Goal: Transaction & Acquisition: Purchase product/service

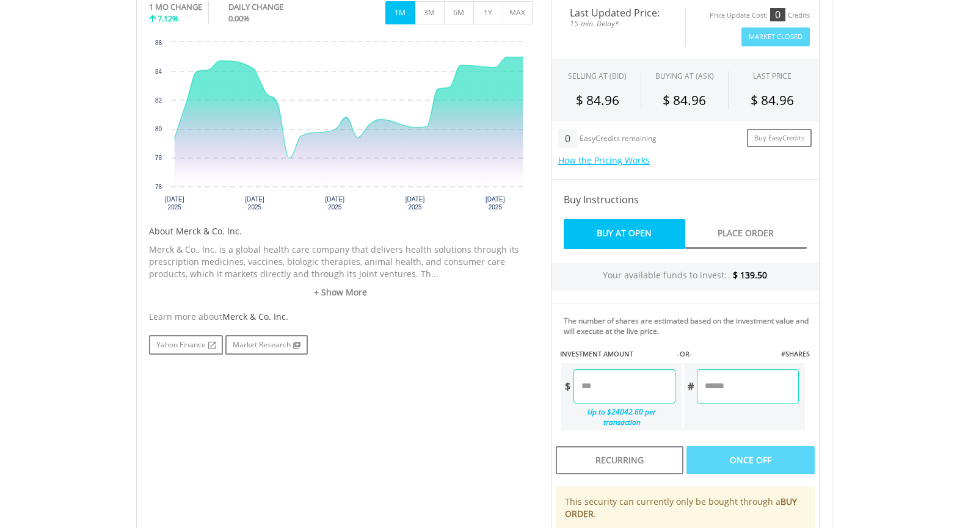
scroll to position [367, 0]
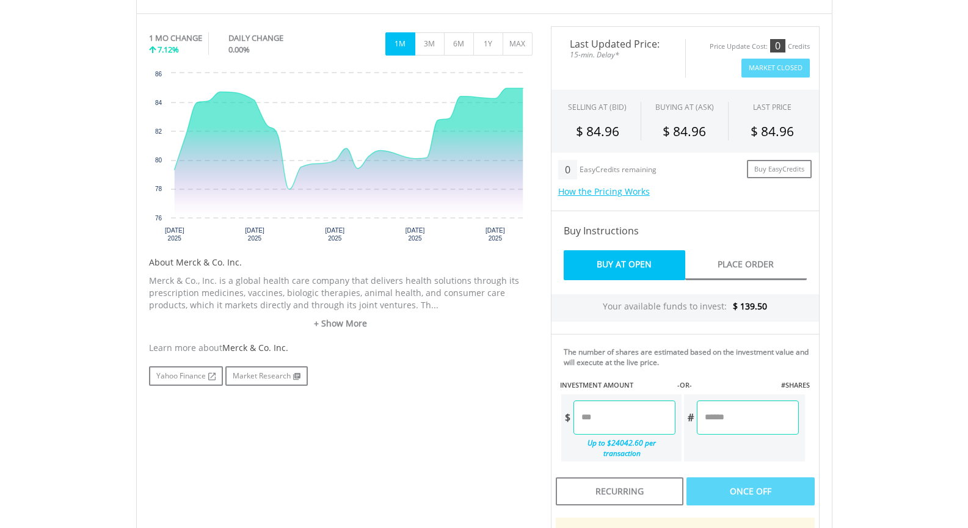
click at [638, 423] on input "number" at bounding box center [625, 418] width 102 height 34
type input "**"
type input "*****"
type input "******"
click at [749, 484] on div "Last Updated Price: 15-min. Delay* Price Update Cost: 0 Credits Market Closed S…" at bounding box center [685, 338] width 287 height 625
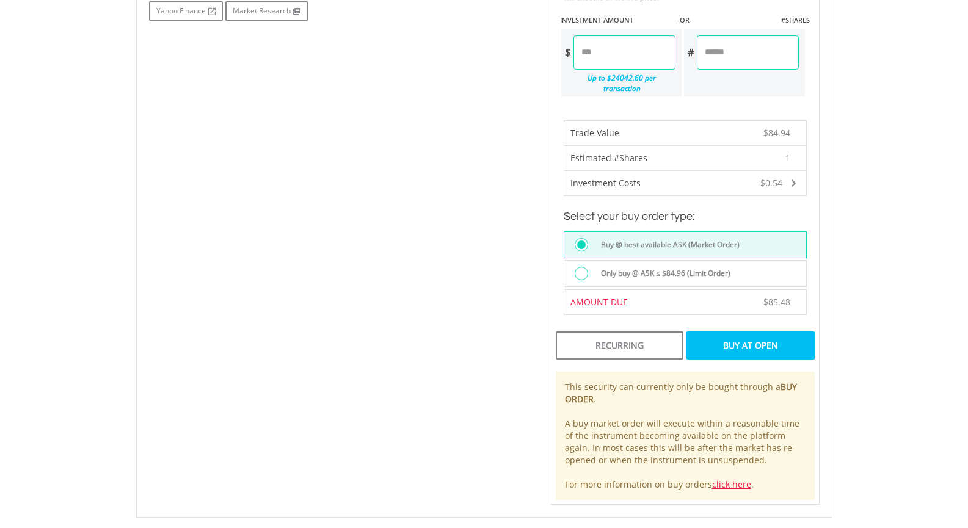
scroll to position [733, 0]
click at [751, 332] on div "Buy At Open" at bounding box center [751, 345] width 128 height 28
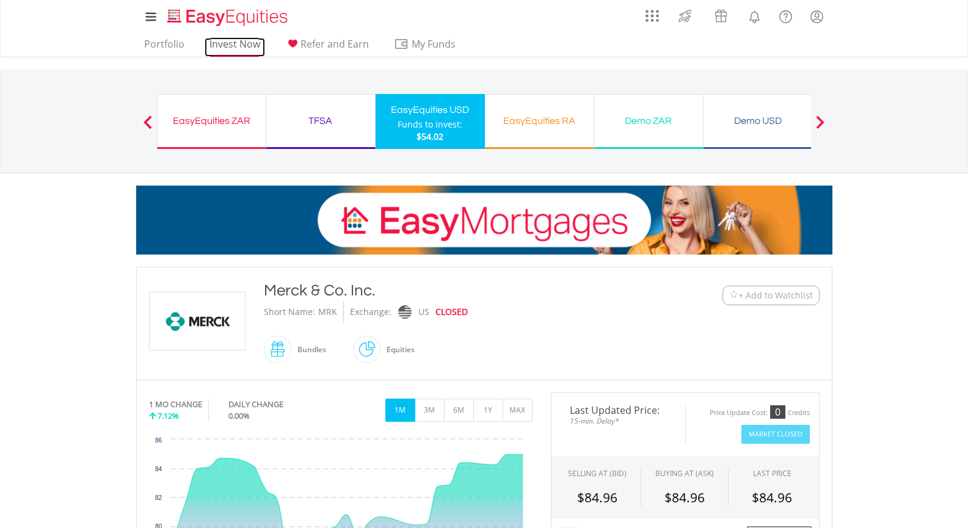
click at [227, 45] on link "Invest Now" at bounding box center [235, 47] width 60 height 19
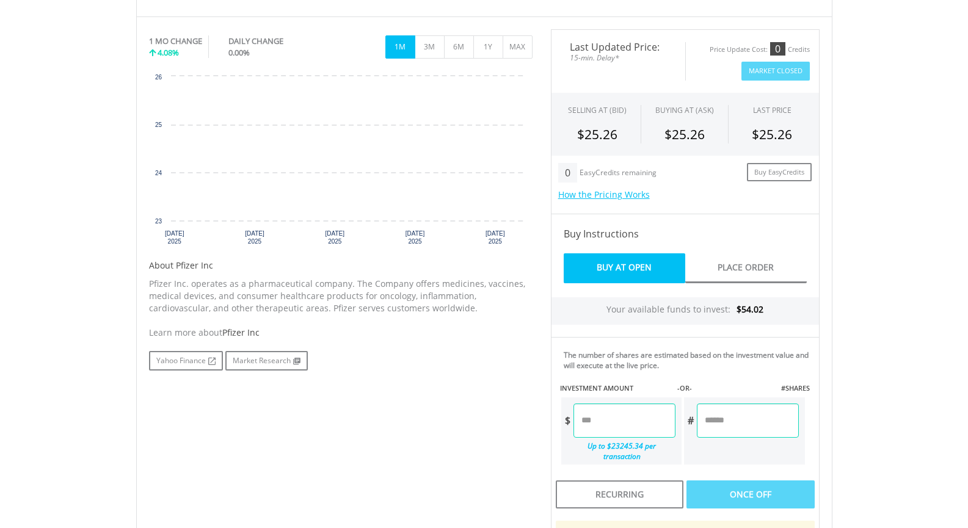
scroll to position [367, 0]
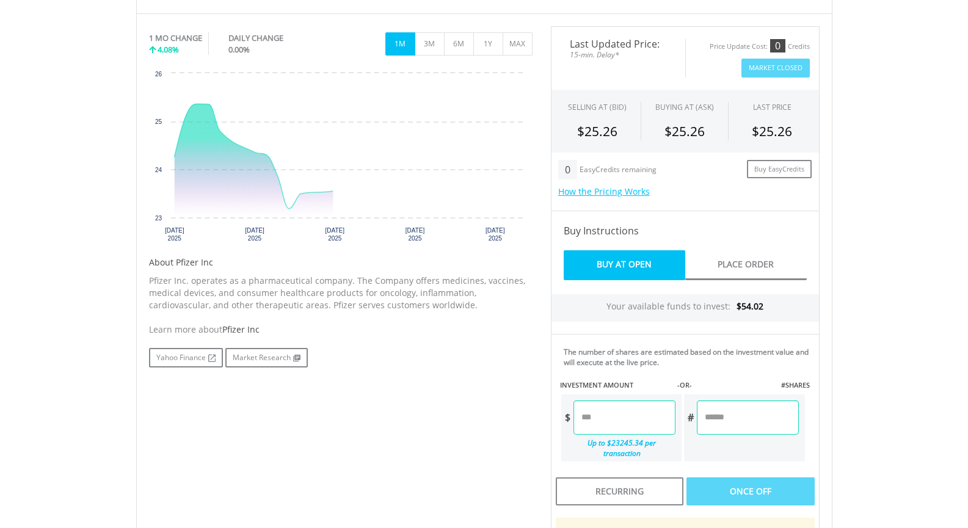
click at [720, 420] on input "number" at bounding box center [747, 418] width 101 height 34
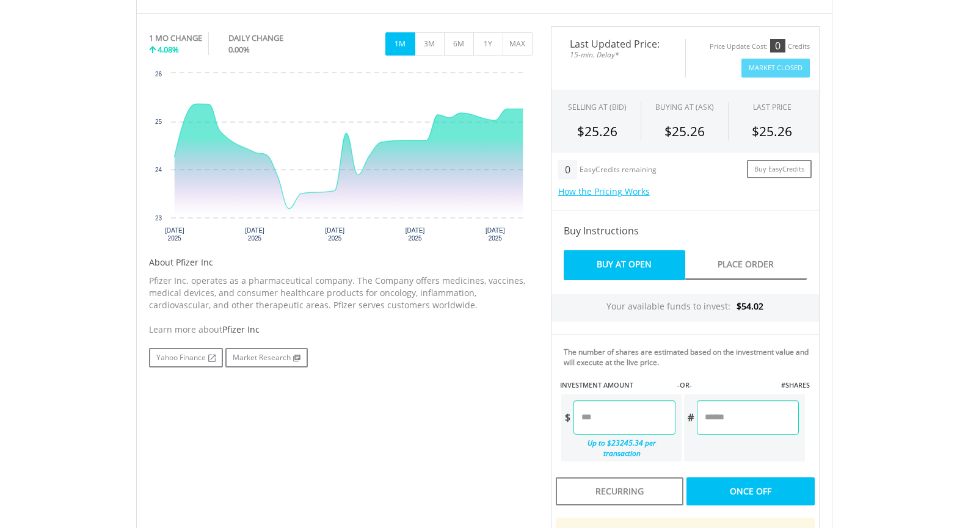
type input "*"
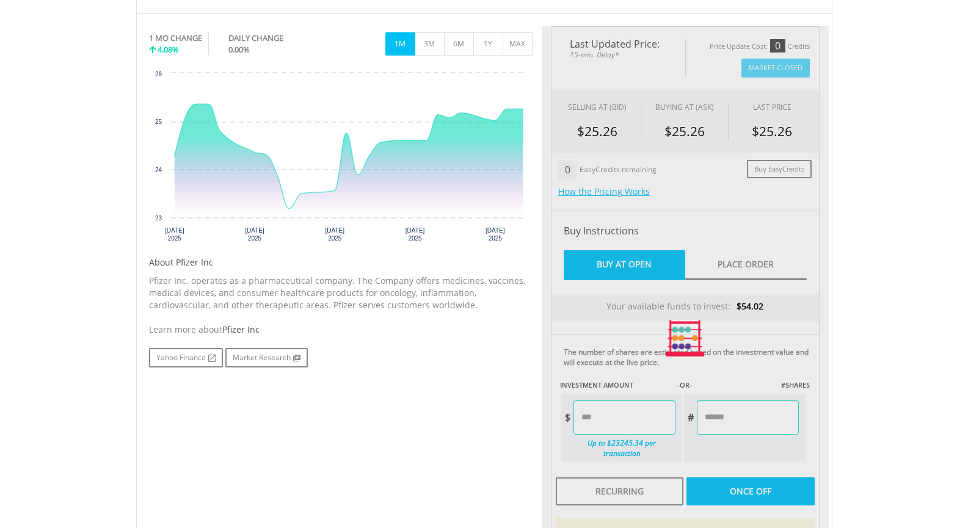
type input "*****"
click at [733, 485] on div "Last Updated Price: 15-min. Delay* Price Update Cost: 0 Credits Market Closed S…" at bounding box center [685, 338] width 287 height 625
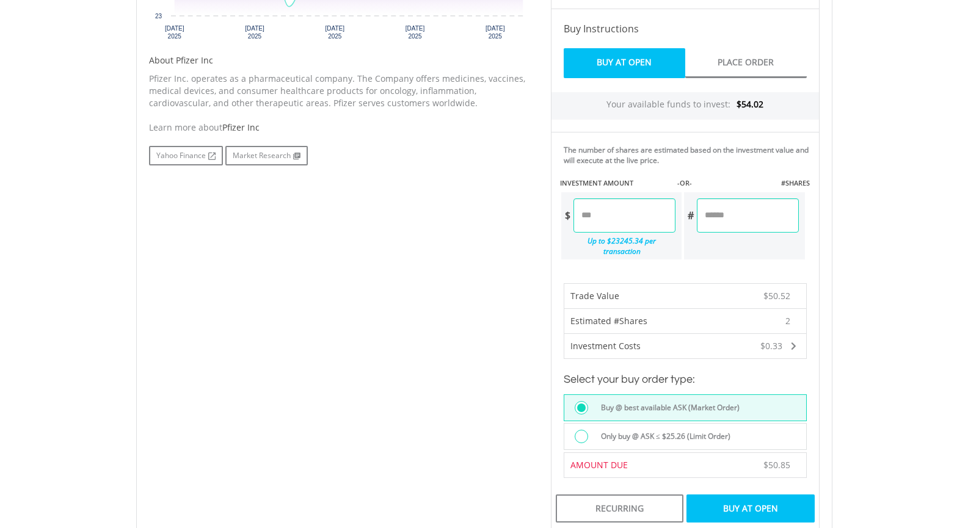
scroll to position [611, 0]
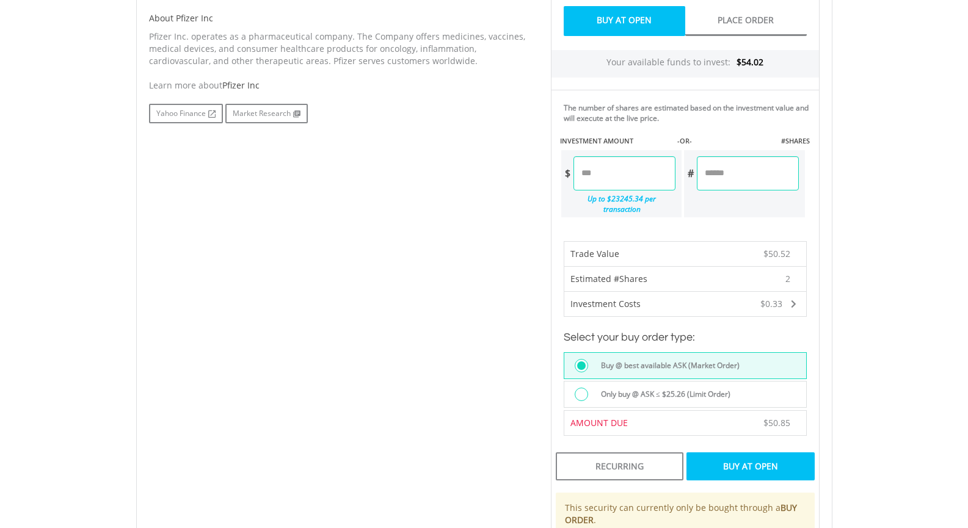
click at [747, 455] on div "Buy At Open" at bounding box center [751, 467] width 128 height 28
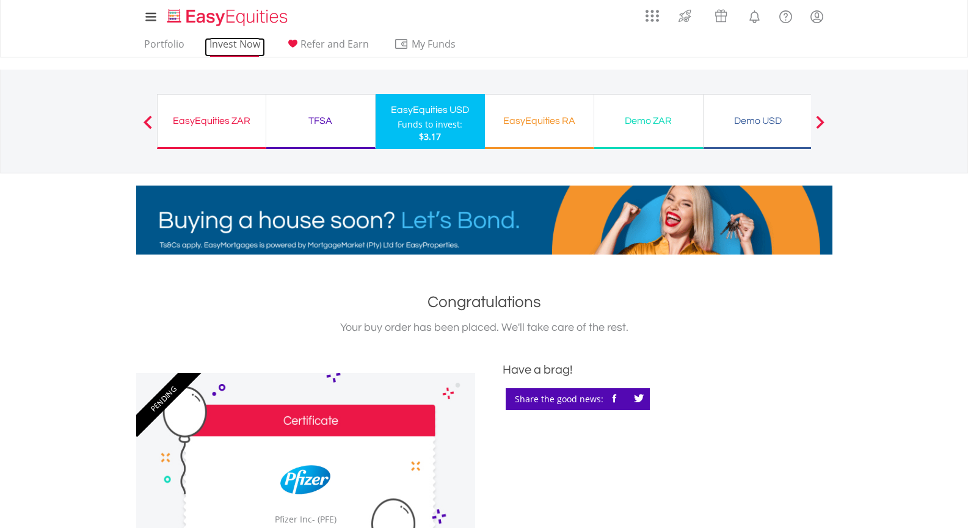
click at [225, 44] on link "Invest Now" at bounding box center [235, 47] width 60 height 19
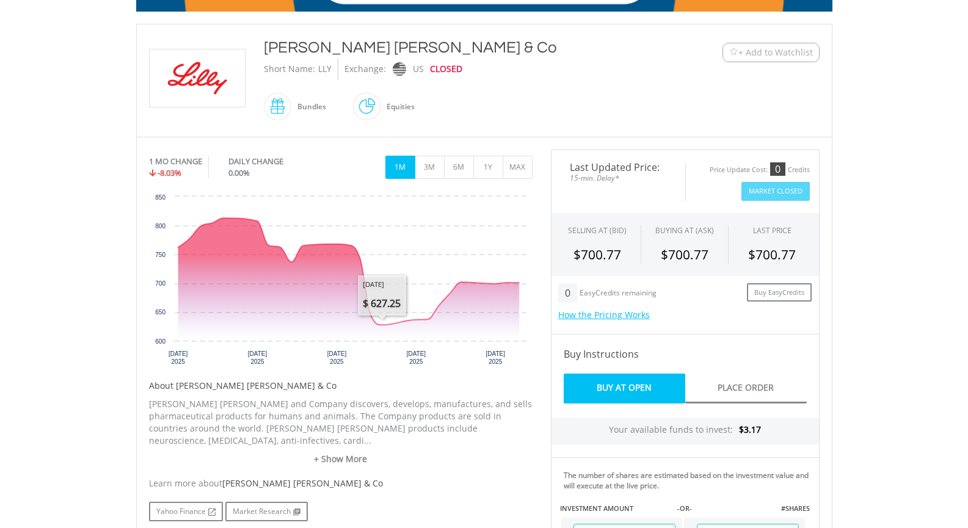
scroll to position [244, 0]
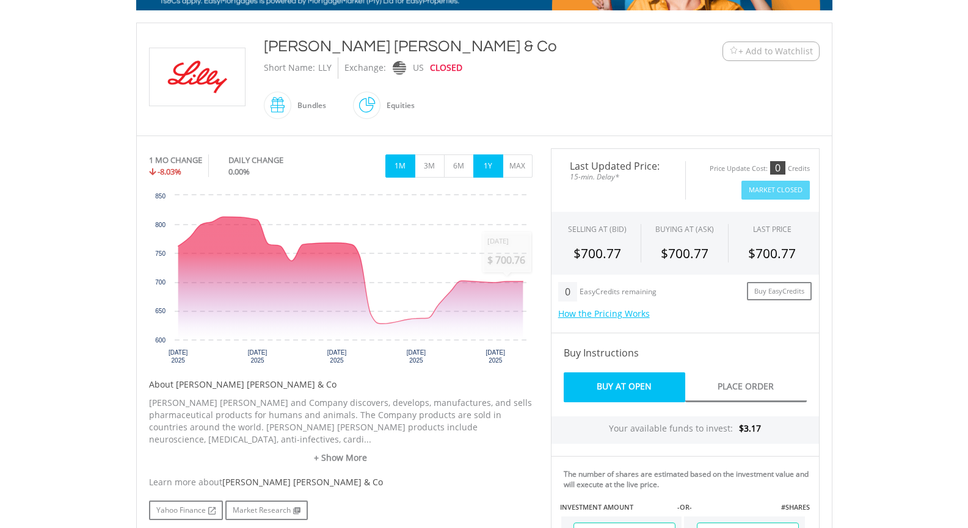
click at [494, 166] on button "1Y" at bounding box center [488, 166] width 30 height 23
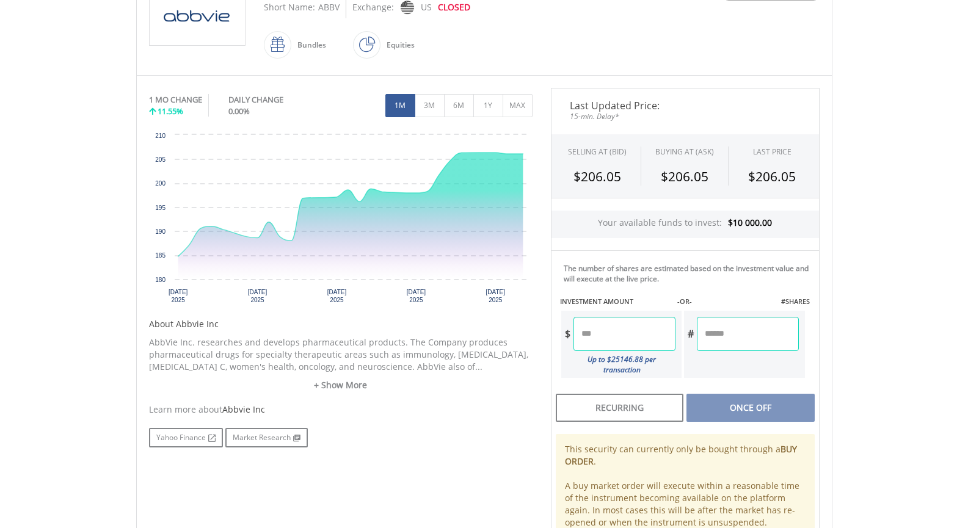
scroll to position [305, 0]
click at [733, 335] on input "number" at bounding box center [747, 333] width 101 height 34
click at [759, 338] on input "number" at bounding box center [747, 333] width 101 height 34
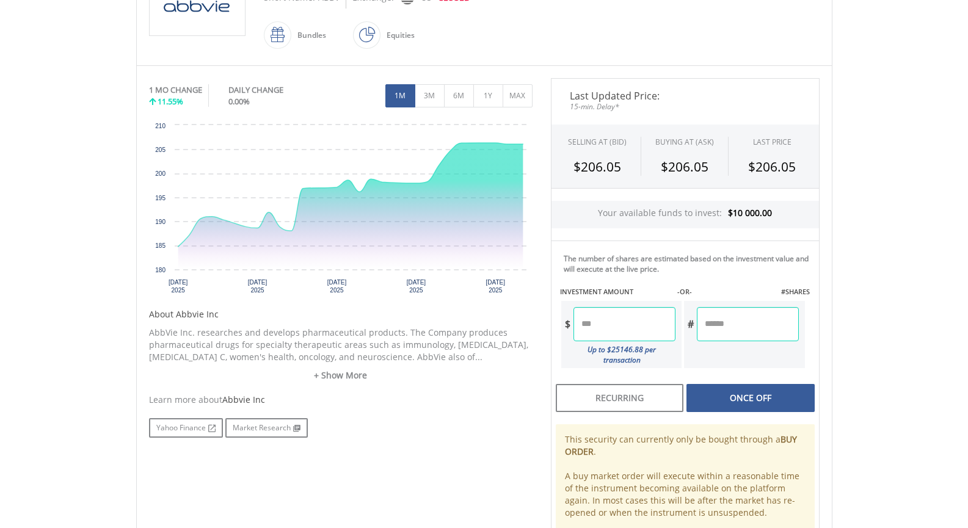
scroll to position [315, 0]
type input "*"
type input "*******"
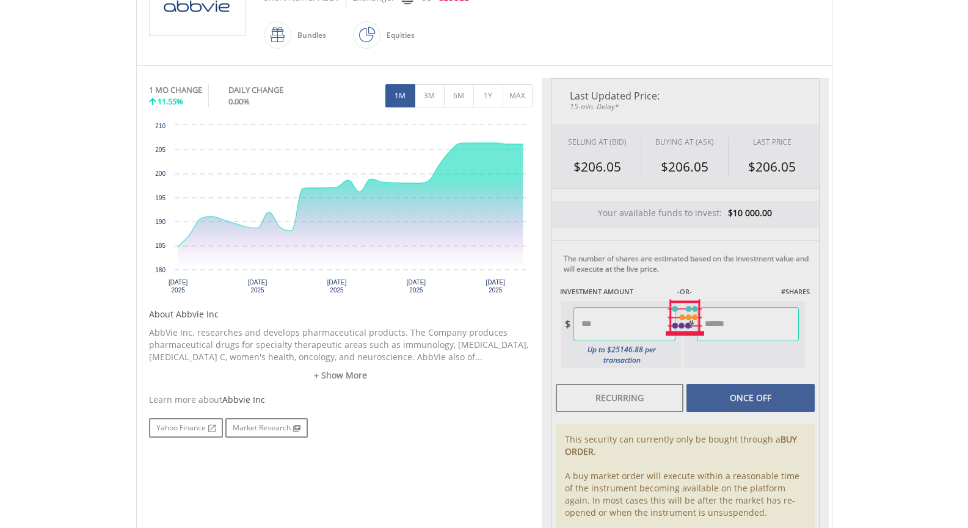
click at [758, 387] on div "Last Updated Price: 15-min. Delay* SELLING AT (BID) BUYING AT (ASK) LAST PRICE …" at bounding box center [685, 318] width 287 height 480
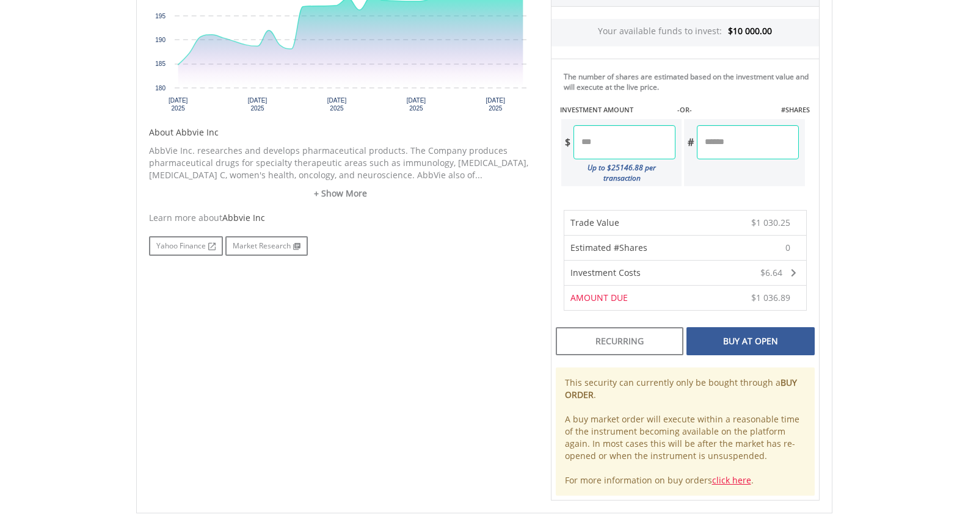
scroll to position [498, 0]
click at [767, 334] on div "Buy At Open" at bounding box center [751, 340] width 128 height 28
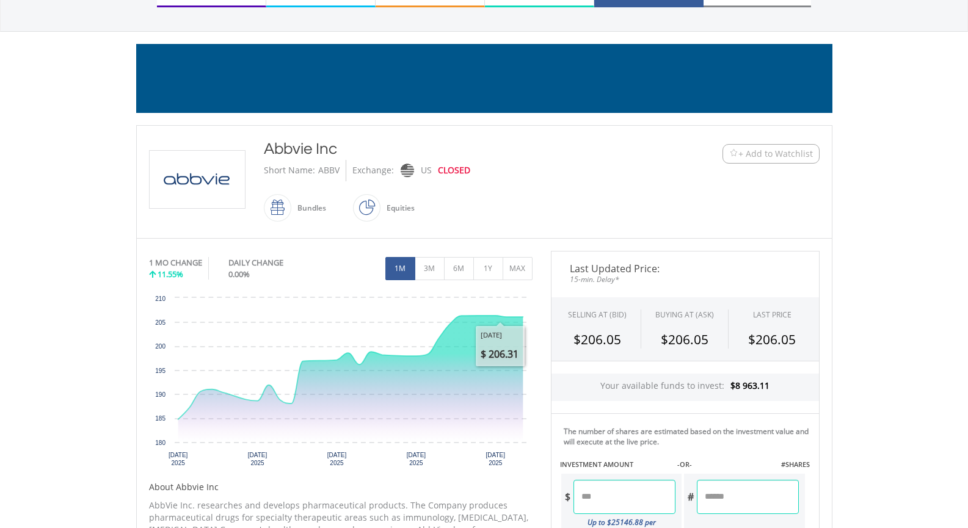
scroll to position [9, 0]
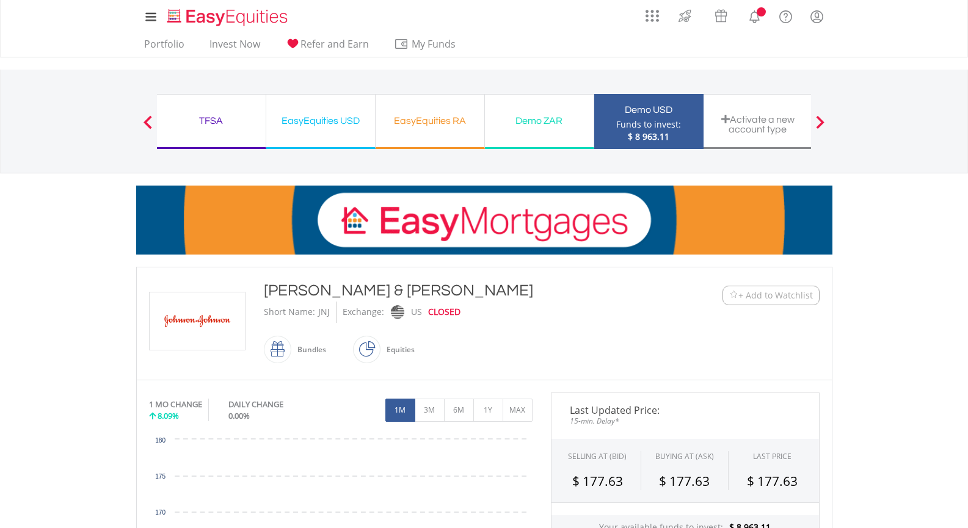
scroll to position [244, 0]
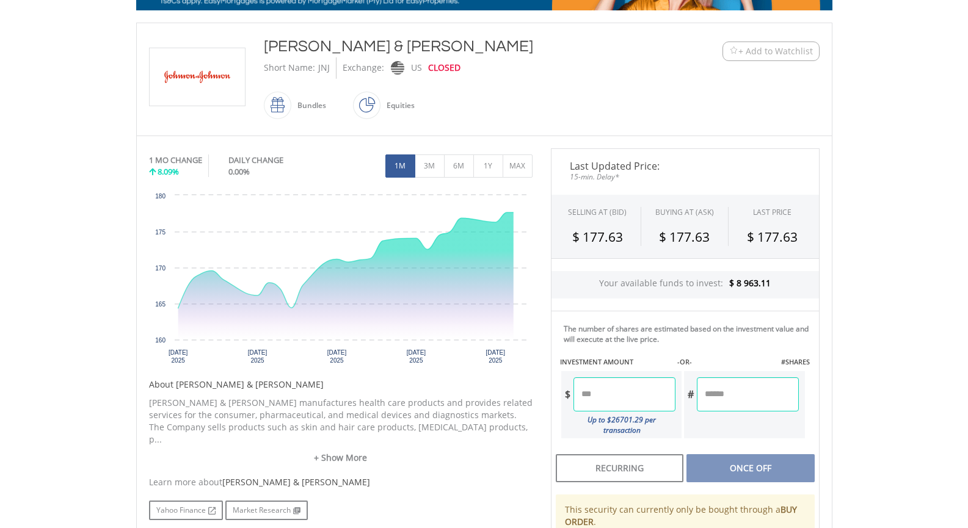
click at [720, 396] on input "number" at bounding box center [747, 395] width 101 height 34
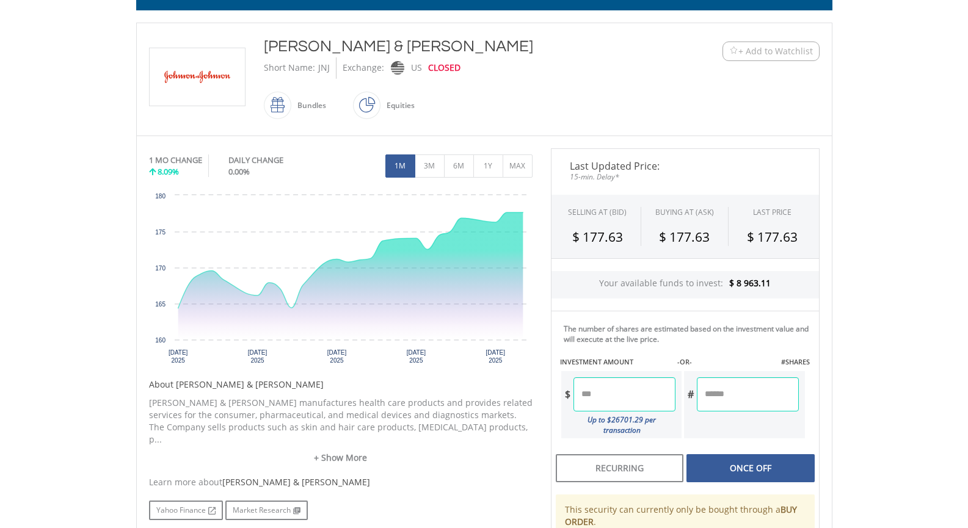
type input "*"
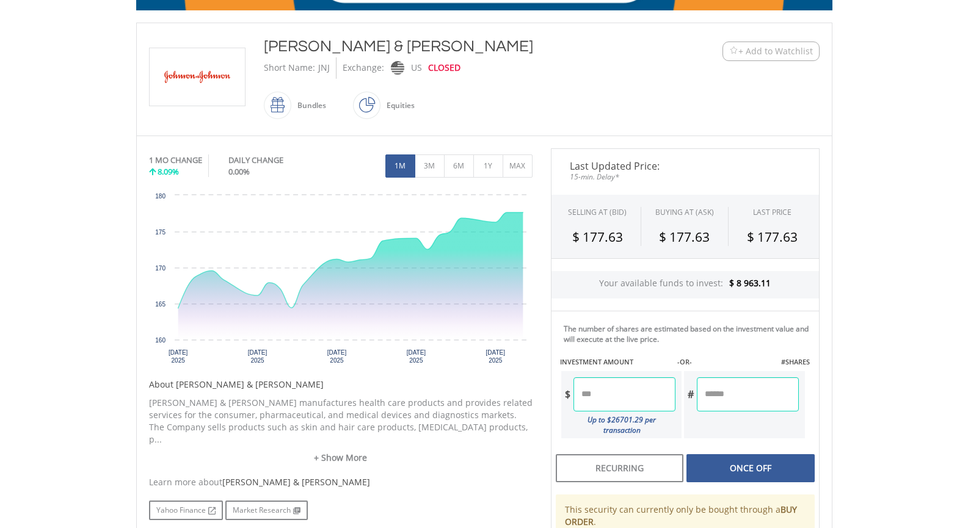
type input "******"
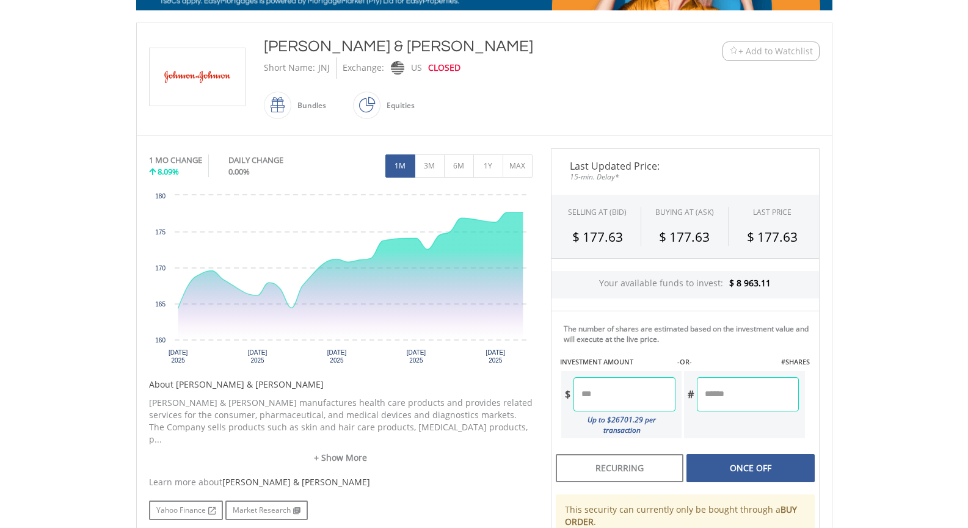
click at [747, 459] on div "Last Updated Price: 15-min. Delay* SELLING AT (BID) BUYING AT (ASK) LAST PRICE …" at bounding box center [685, 388] width 287 height 480
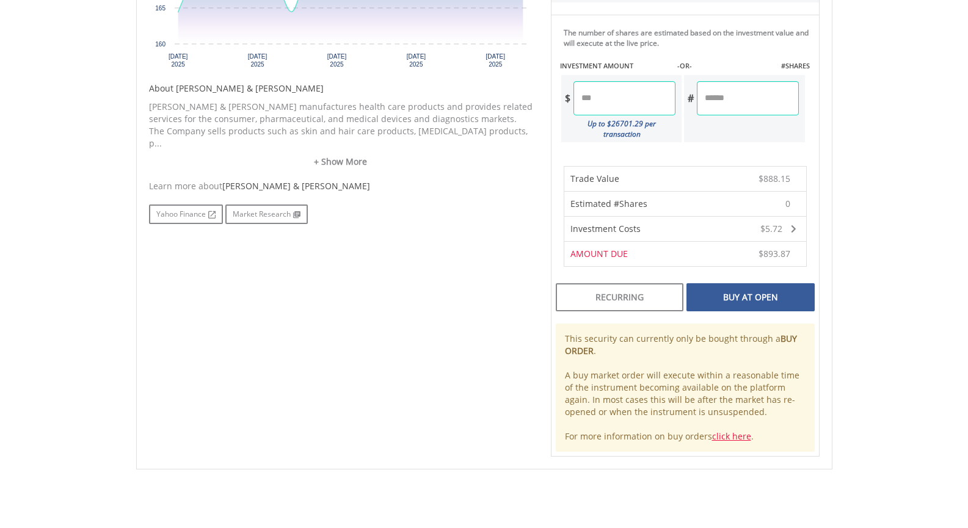
scroll to position [550, 0]
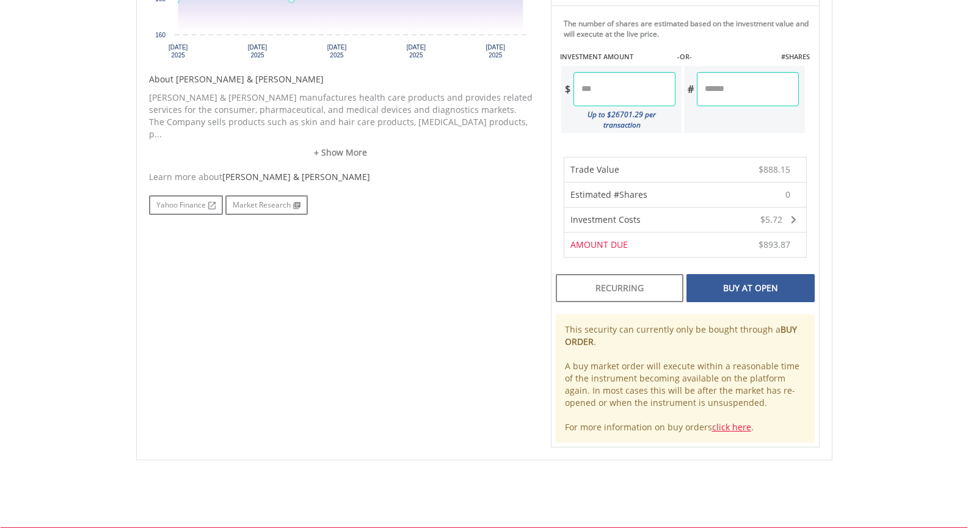
click at [760, 282] on div "Buy At Open" at bounding box center [751, 288] width 128 height 28
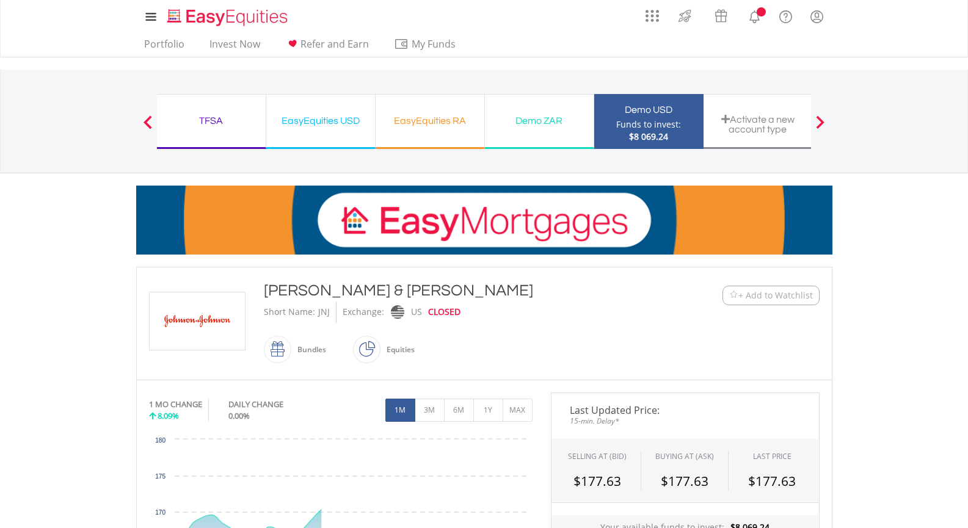
scroll to position [550, 0]
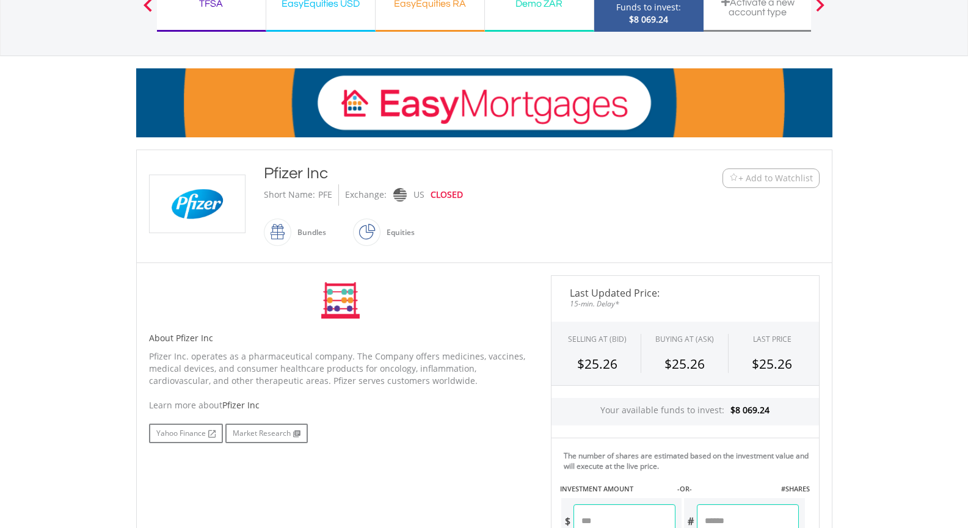
scroll to position [244, 0]
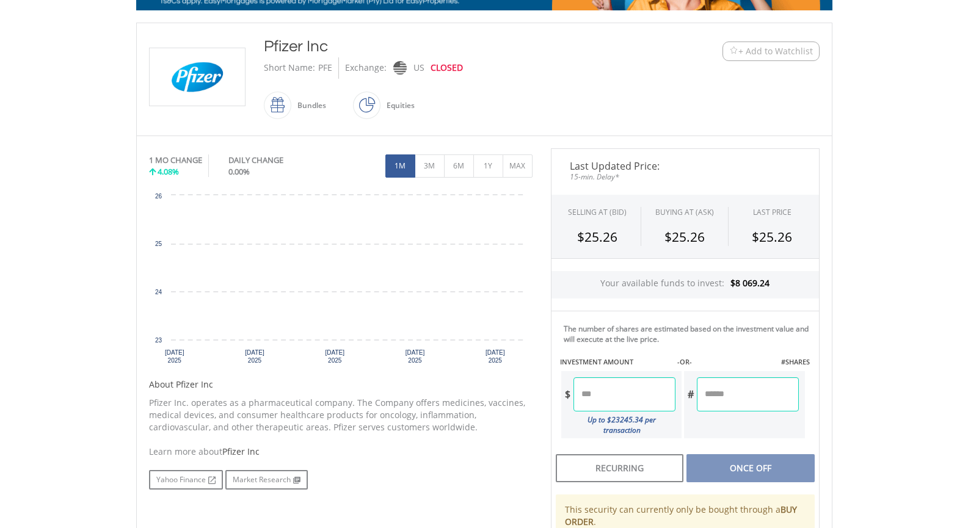
click at [730, 392] on input "number" at bounding box center [747, 395] width 101 height 34
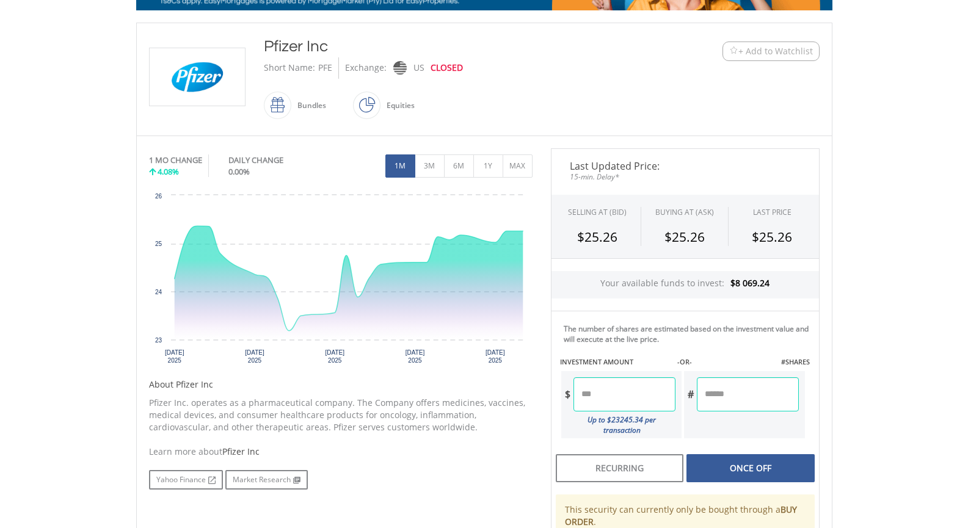
type input "*"
type input "******"
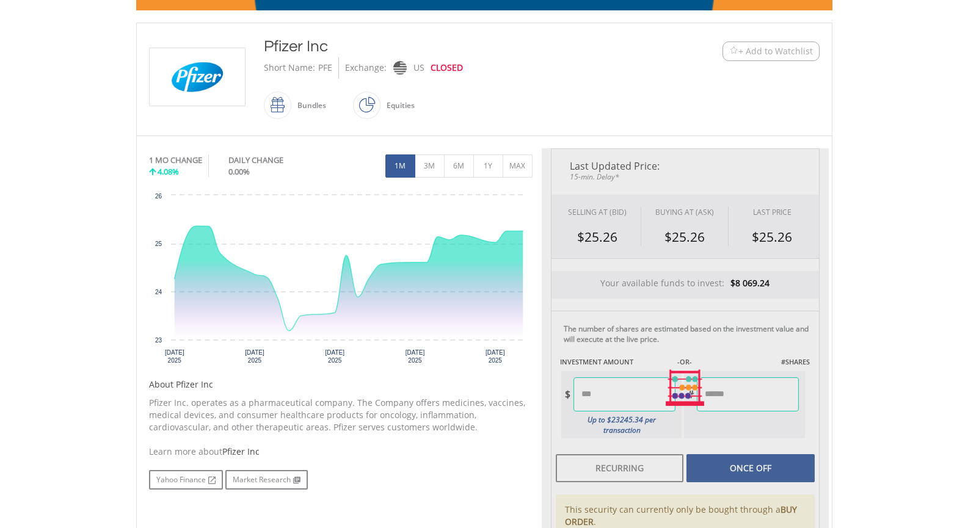
click at [737, 456] on div "Last Updated Price: 15-min. Delay* SELLING AT (BID) BUYING AT (ASK) LAST PRICE …" at bounding box center [685, 388] width 287 height 480
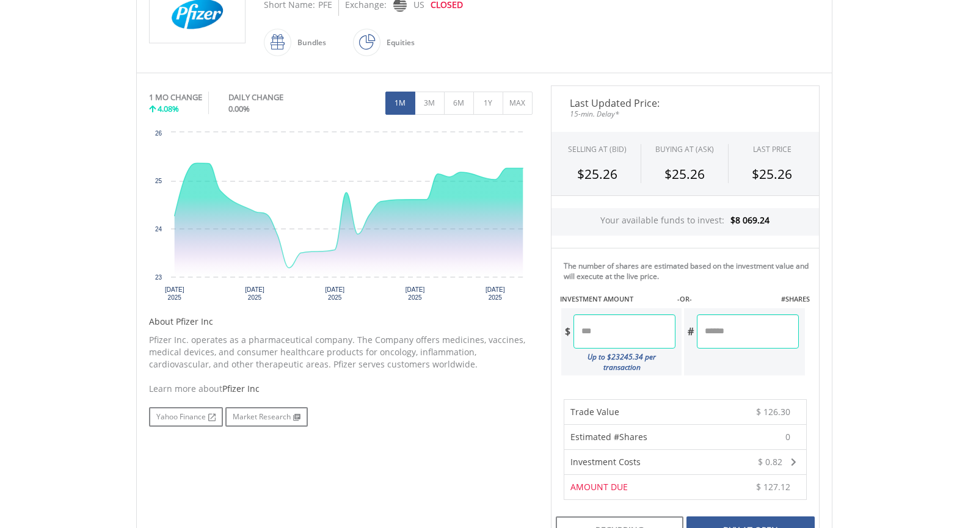
scroll to position [489, 0]
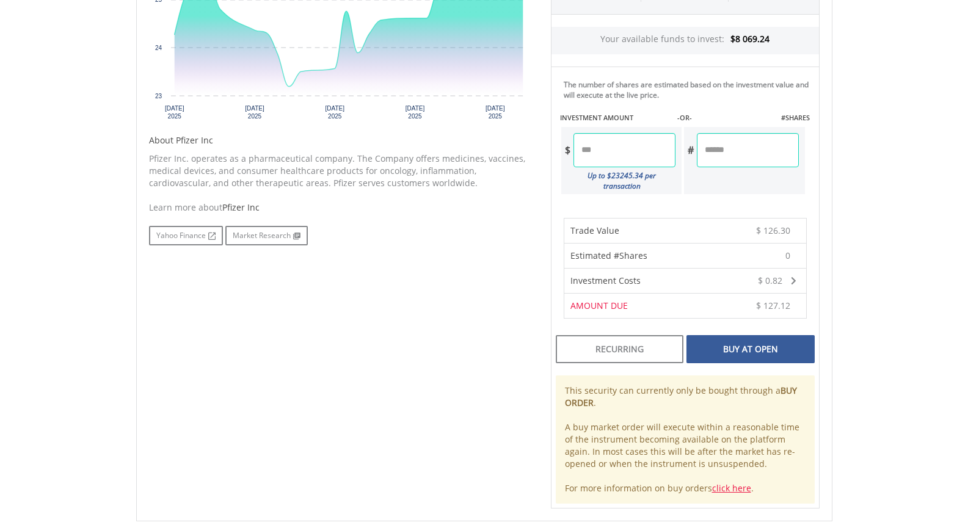
click at [770, 336] on div "Buy At Open" at bounding box center [751, 349] width 128 height 28
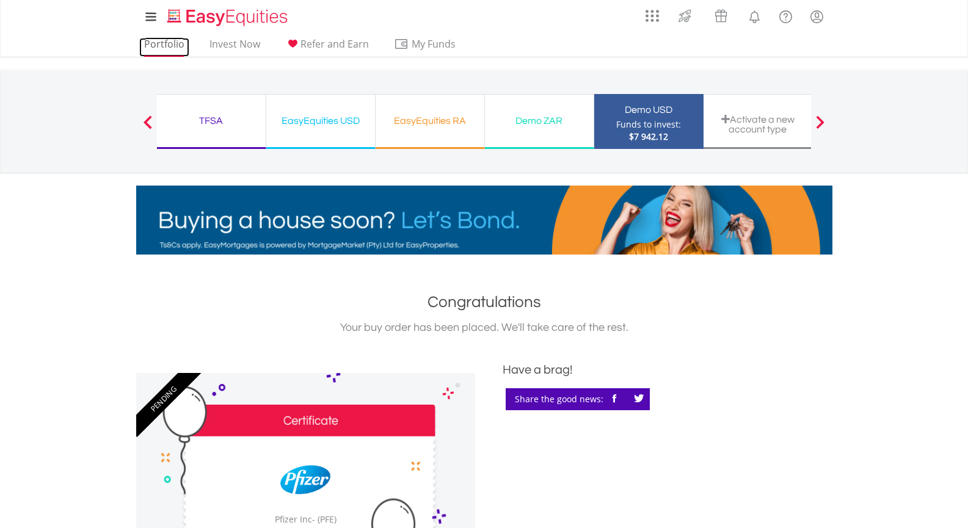
click at [172, 43] on link "Portfolio" at bounding box center [164, 47] width 50 height 19
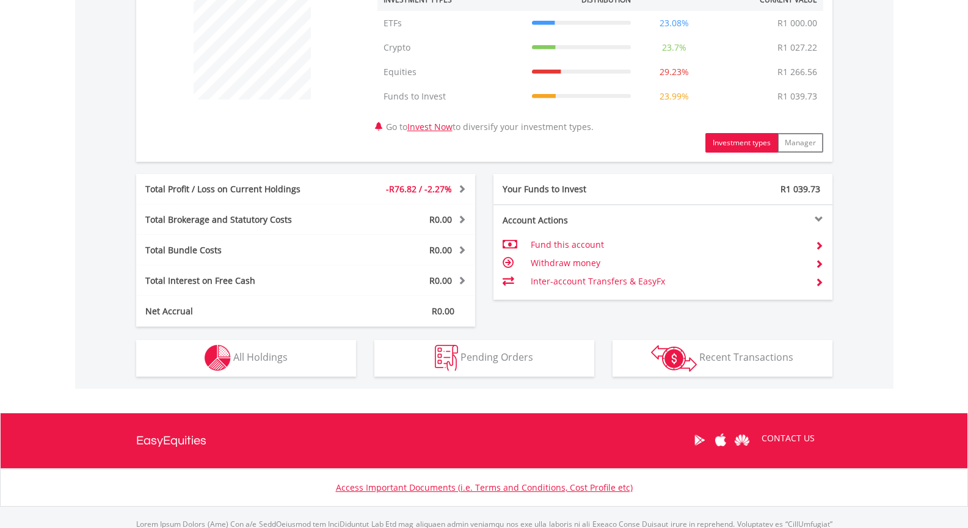
scroll to position [492, 0]
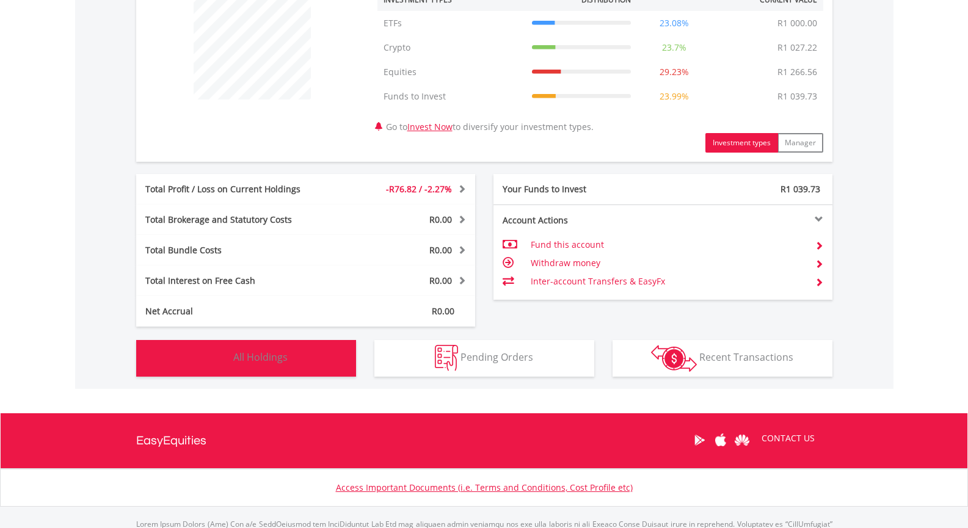
click at [318, 359] on button "Holdings All Holdings" at bounding box center [246, 358] width 220 height 37
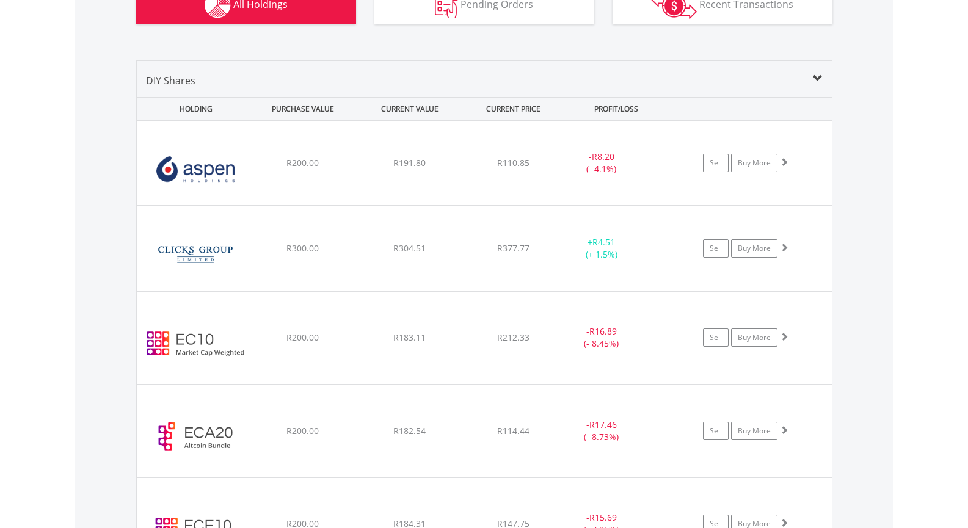
scroll to position [844, 0]
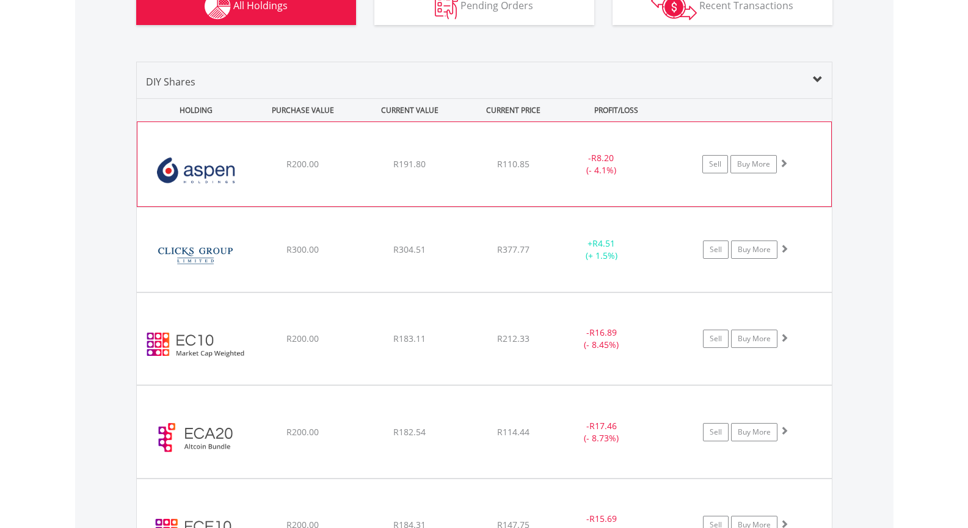
click at [253, 161] on div "R200.00" at bounding box center [303, 164] width 104 height 12
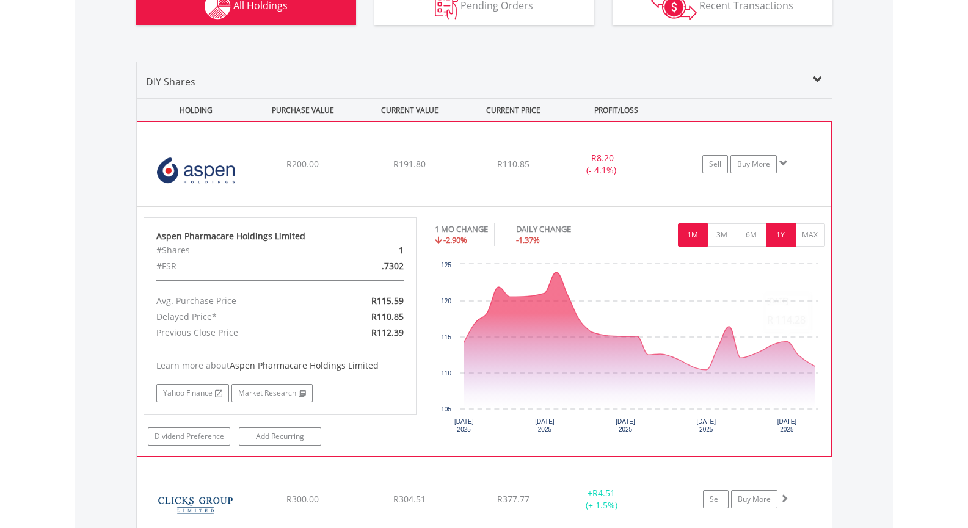
click at [788, 241] on button "1Y" at bounding box center [781, 235] width 30 height 23
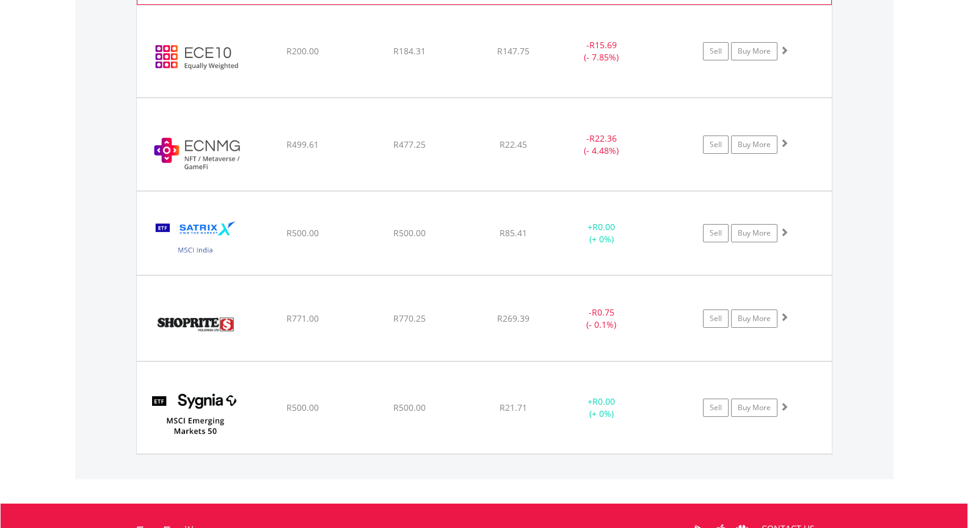
scroll to position [1577, 0]
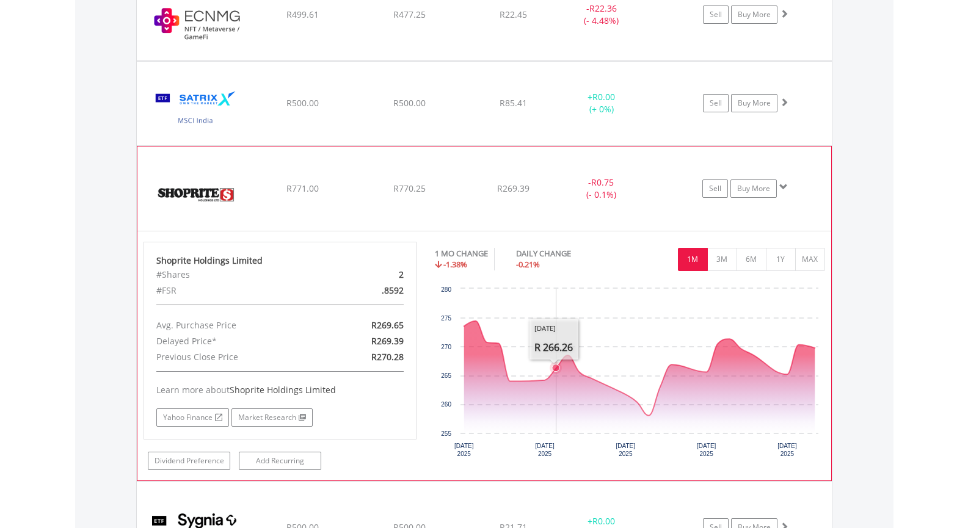
scroll to position [1700, 0]
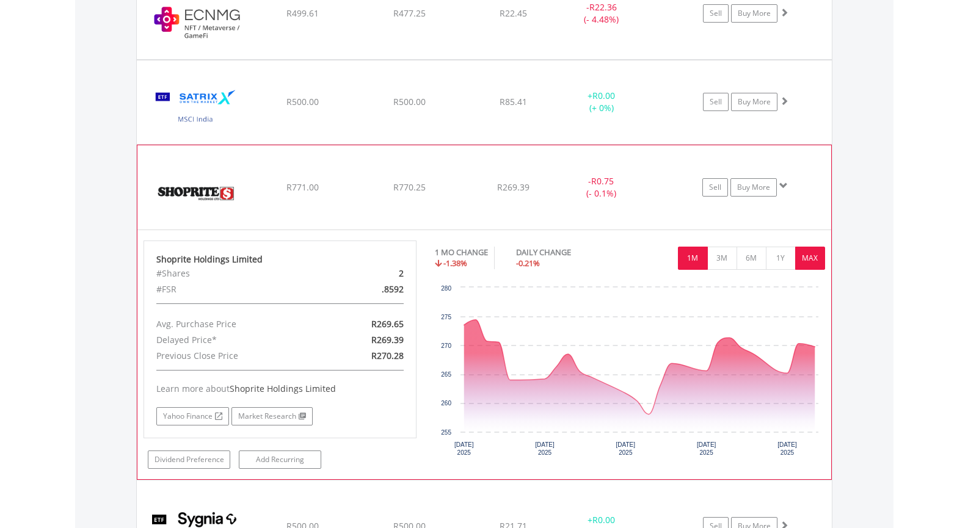
click at [808, 258] on button "MAX" at bounding box center [810, 258] width 30 height 23
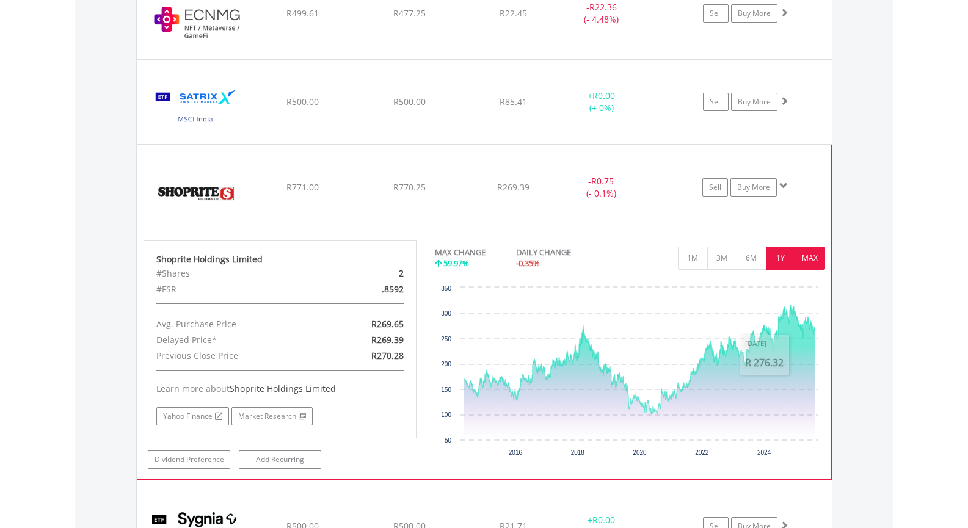
click at [782, 257] on button "1Y" at bounding box center [781, 258] width 30 height 23
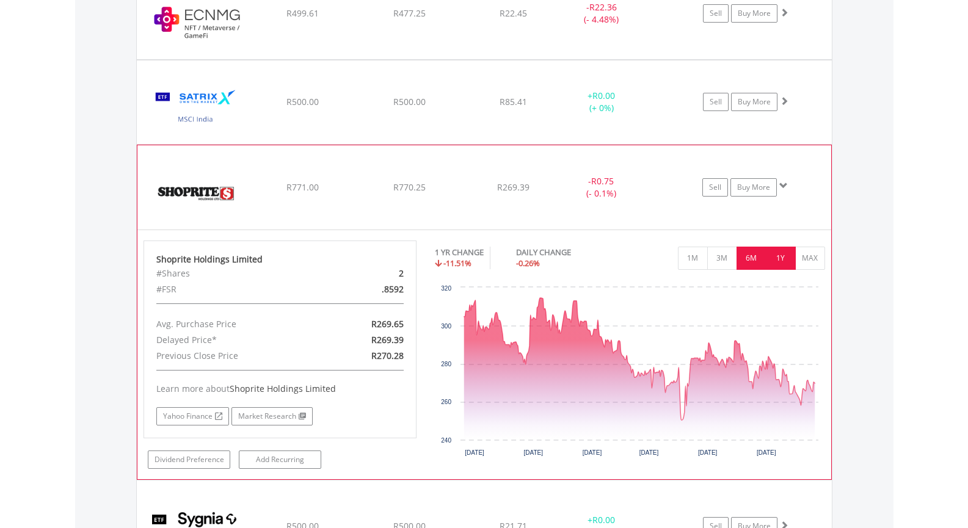
click at [758, 257] on button "6M" at bounding box center [752, 258] width 30 height 23
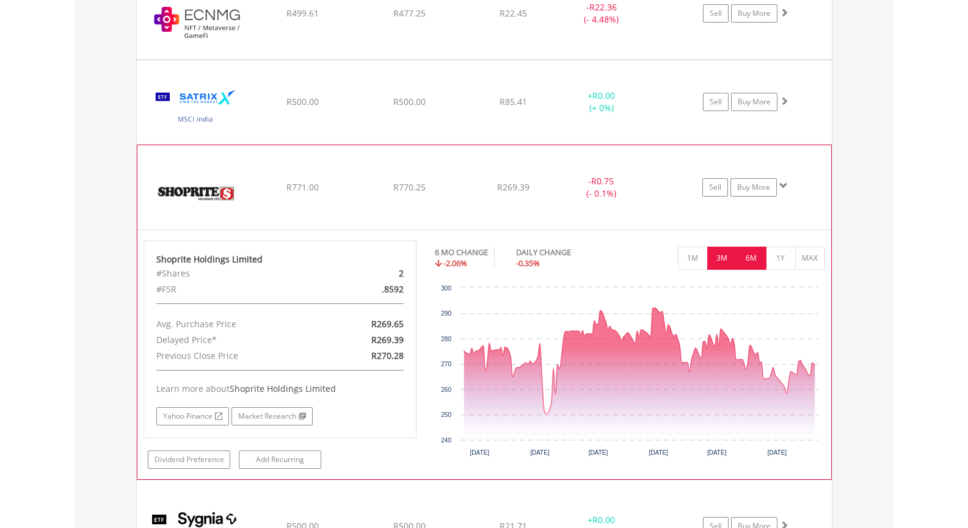
click at [728, 261] on button "3M" at bounding box center [722, 258] width 30 height 23
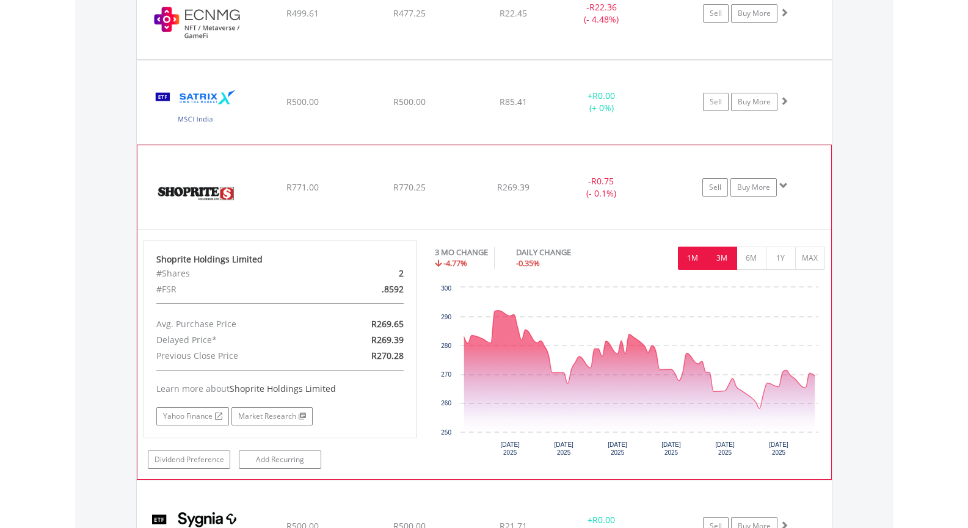
click at [693, 262] on button "1M" at bounding box center [693, 258] width 30 height 23
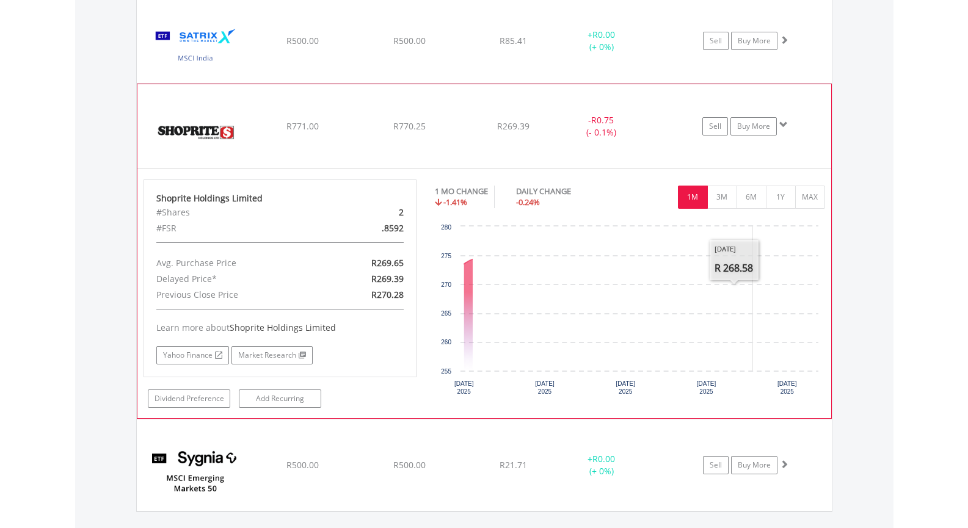
scroll to position [1761, 0]
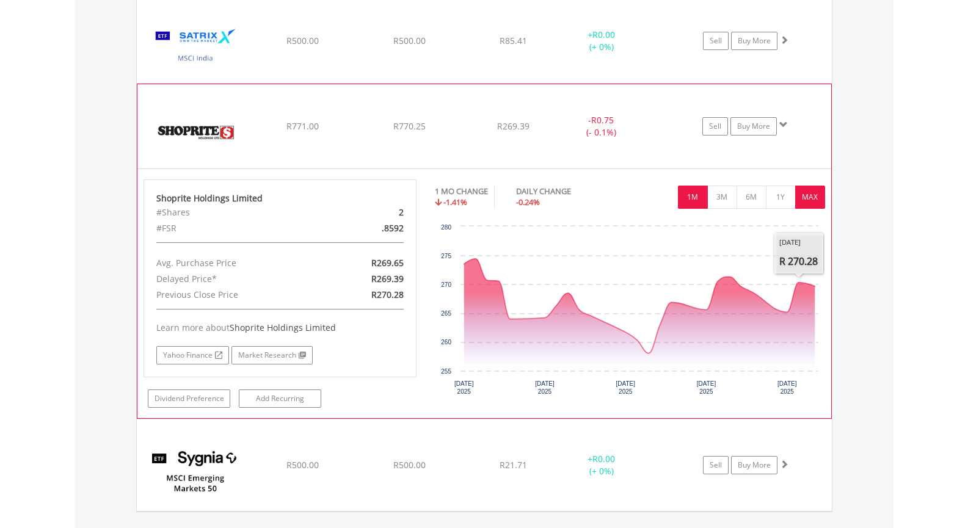
click at [814, 203] on button "MAX" at bounding box center [810, 197] width 30 height 23
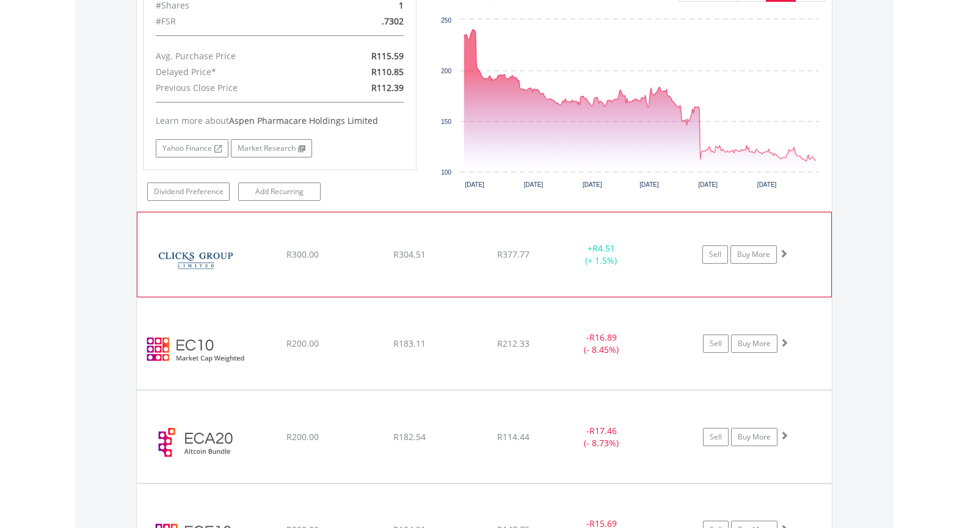
scroll to position [1089, 0]
click at [223, 257] on img at bounding box center [196, 261] width 105 height 66
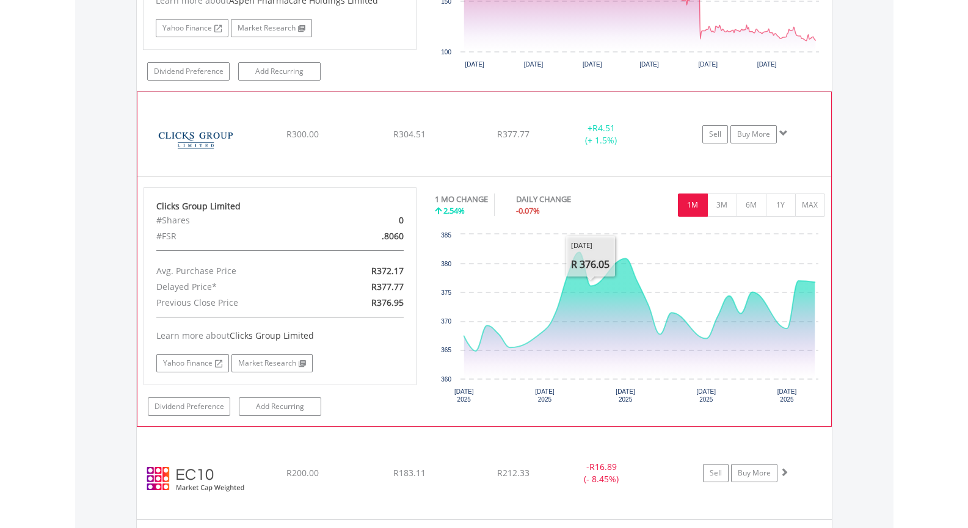
scroll to position [1211, 0]
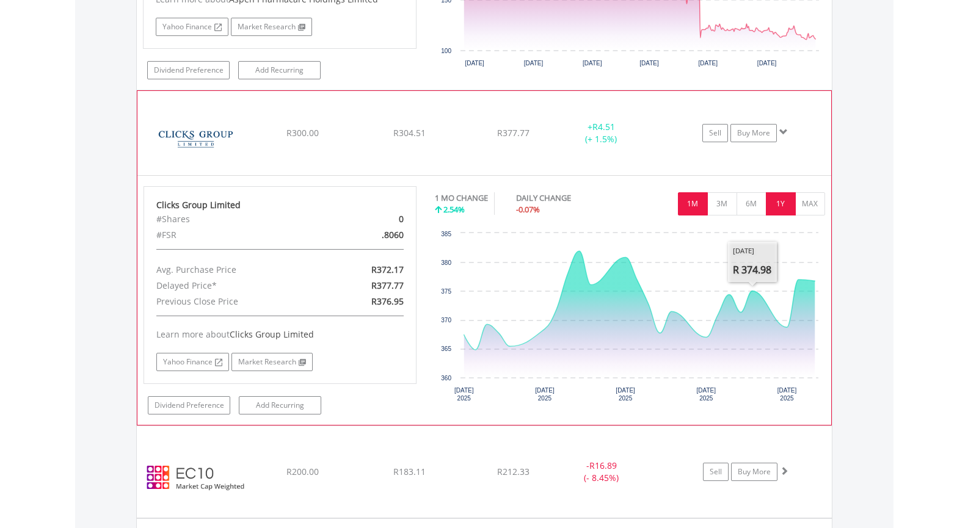
click at [784, 209] on button "1Y" at bounding box center [781, 203] width 30 height 23
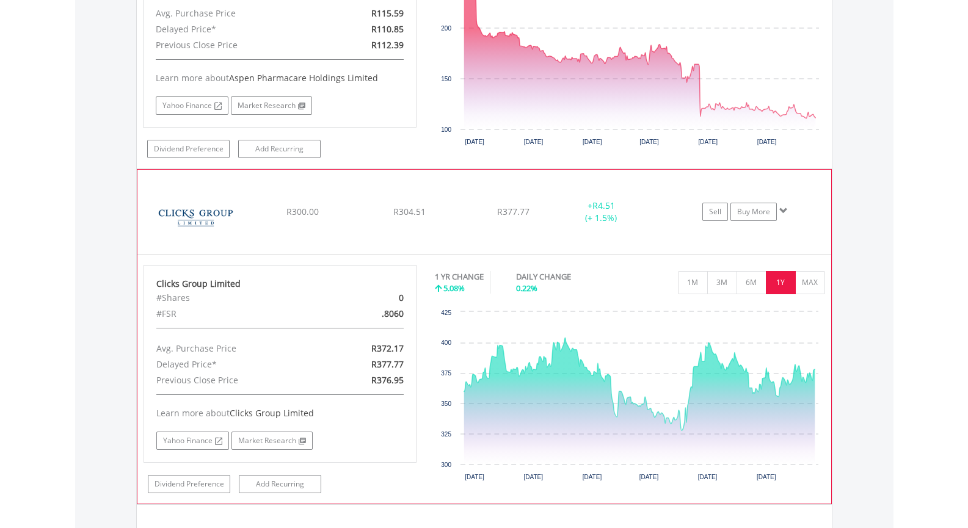
scroll to position [1150, 0]
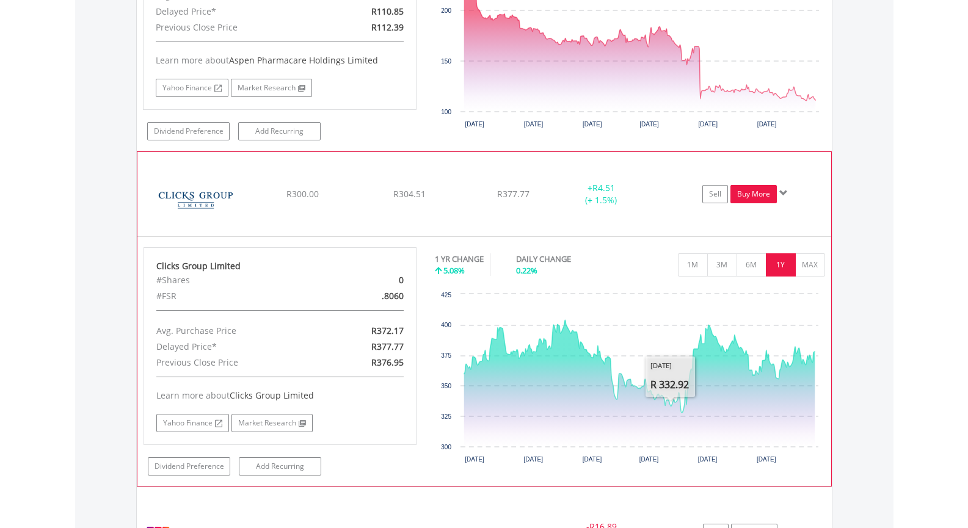
click at [750, 196] on link "Buy More" at bounding box center [754, 194] width 46 height 18
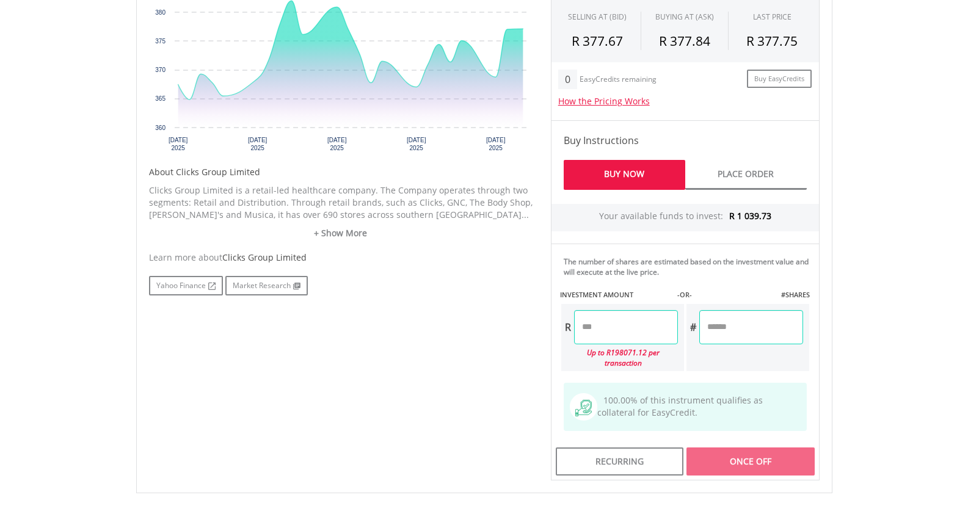
scroll to position [489, 0]
click at [719, 327] on input "number" at bounding box center [752, 327] width 104 height 34
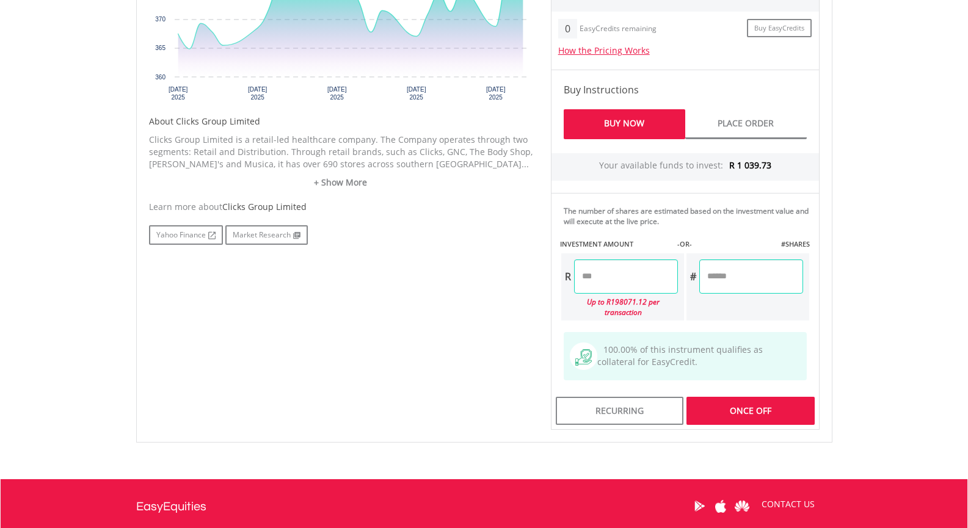
scroll to position [550, 0]
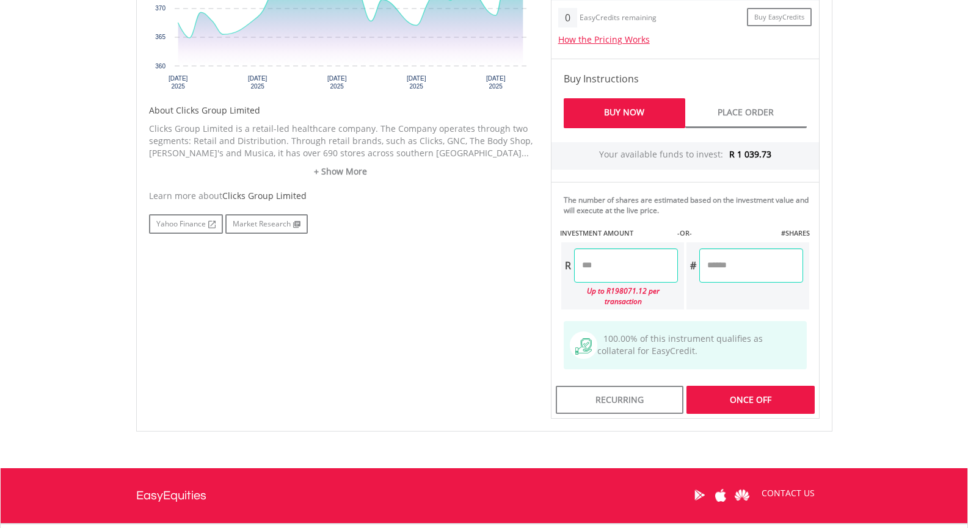
type input "*"
click at [756, 392] on div "Last Updated Price: 15-min. Delay* Price Update Cost: 2 Credits Request A Price…" at bounding box center [685, 146] width 287 height 545
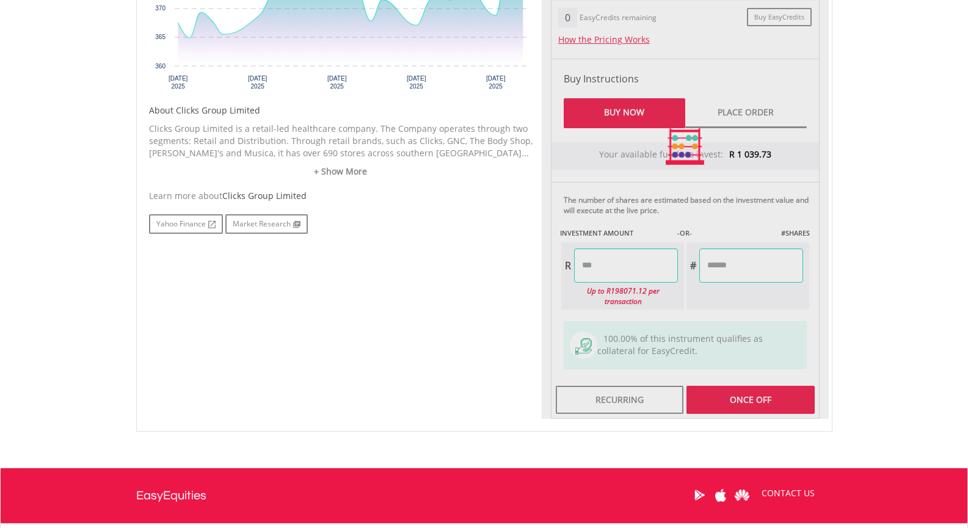
type input "******"
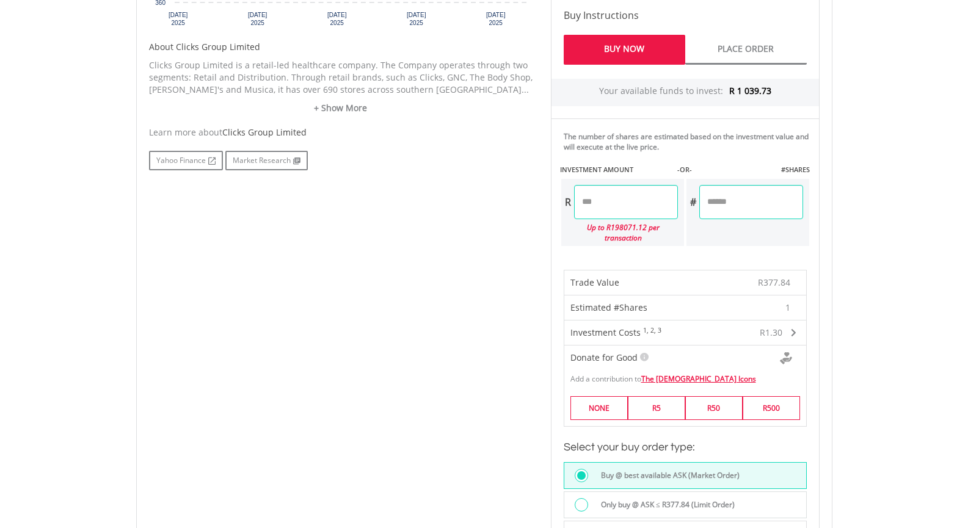
scroll to position [672, 0]
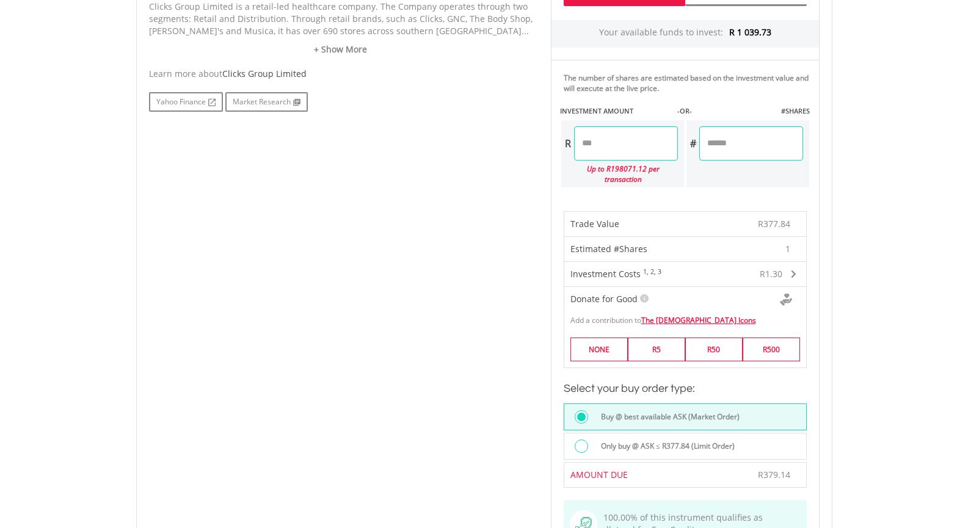
click at [729, 145] on input "*" at bounding box center [752, 143] width 104 height 34
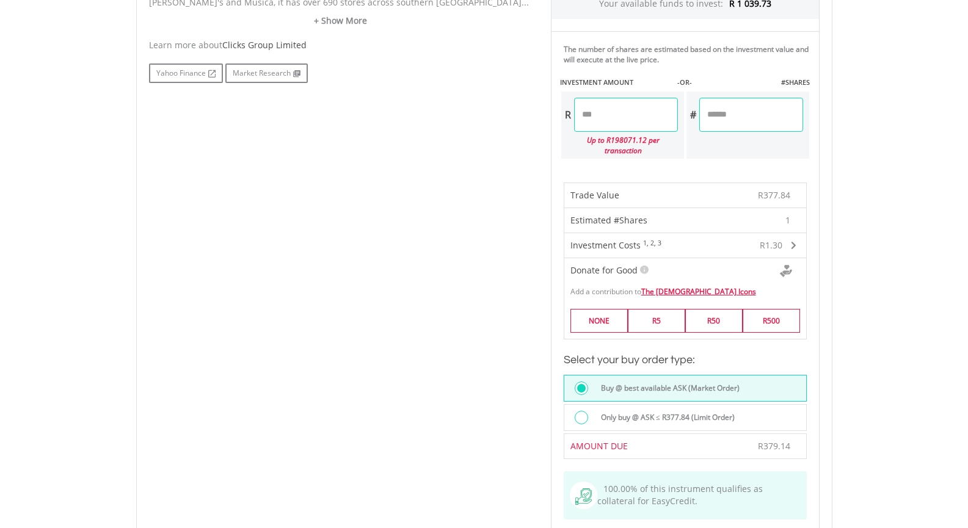
scroll to position [733, 0]
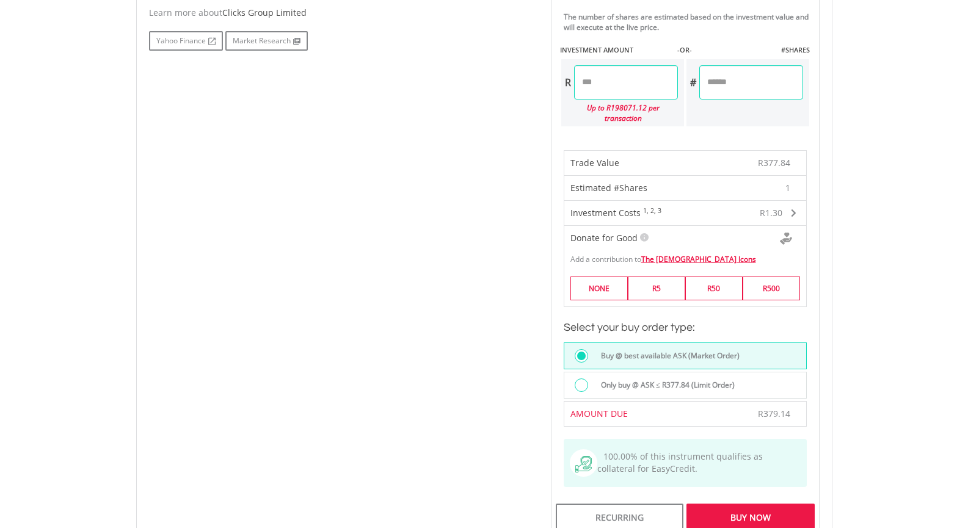
type input "*"
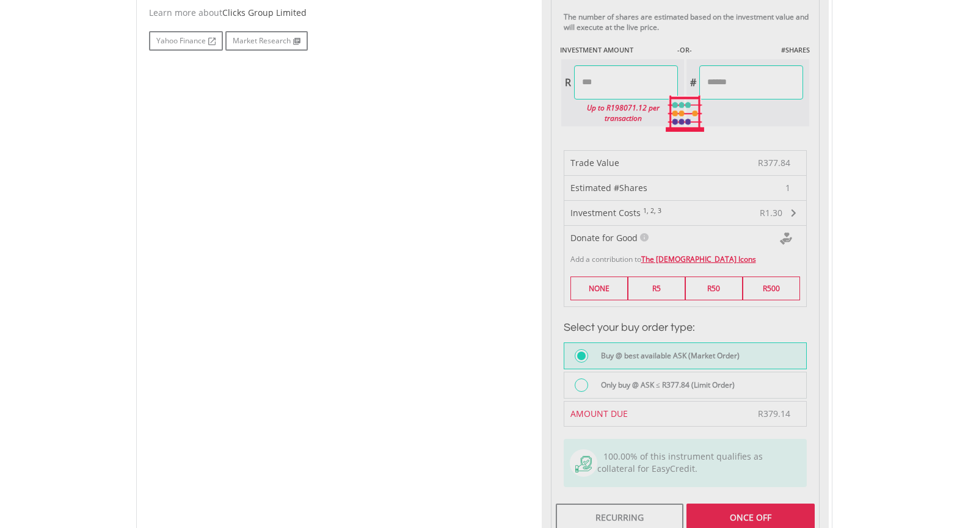
drag, startPoint x: 618, startPoint y: 84, endPoint x: 543, endPoint y: 87, distance: 75.2
click at [543, 87] on div "Last Updated Price: 15-min. Delay* Price Update Cost: 2 Credits Request A Price…" at bounding box center [685, 114] width 287 height 846
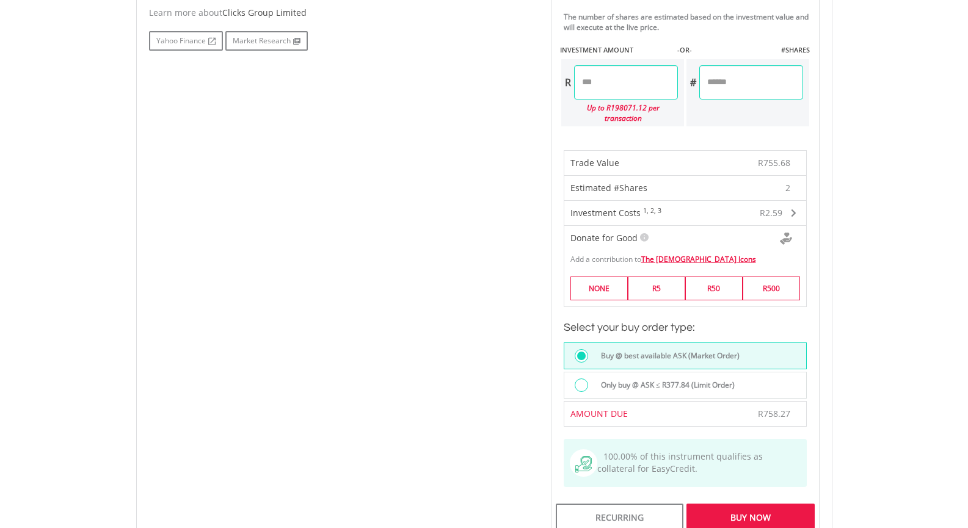
click at [730, 83] on div "Last Updated Price: 15-min. Delay* Price Update Cost: 2 Credits Request A Price…" at bounding box center [685, 114] width 287 height 846
type input "******"
type input "*"
type input "******"
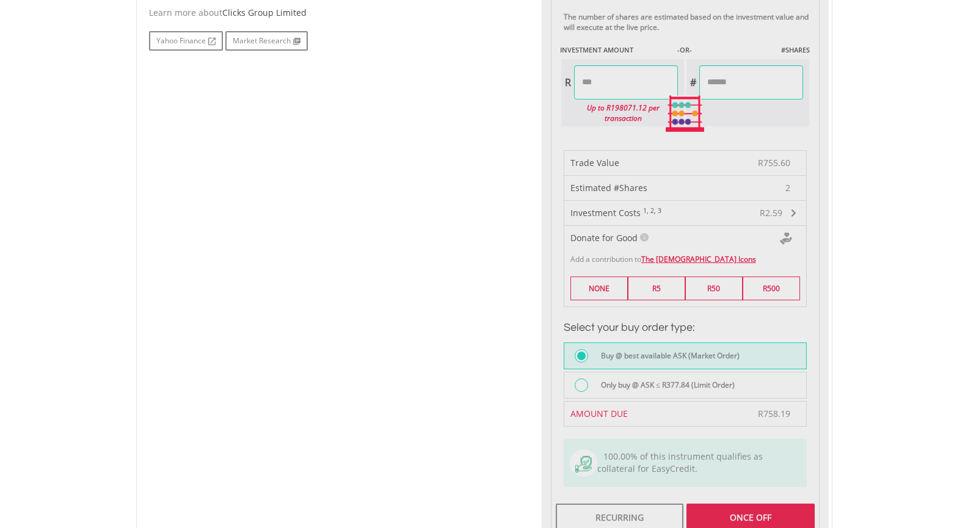
drag, startPoint x: 657, startPoint y: 89, endPoint x: 543, endPoint y: 75, distance: 115.1
click at [542, 77] on div "Last Updated Price: 15-min. Delay* Price Update Cost: 2 Credits Request A Price…" at bounding box center [685, 114] width 287 height 846
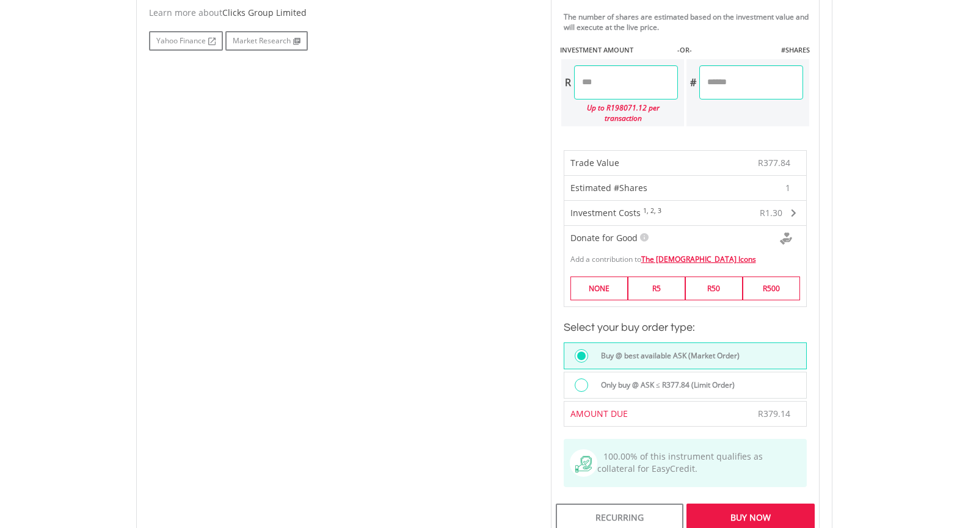
click at [725, 78] on input "*" at bounding box center [752, 82] width 104 height 34
type input "*"
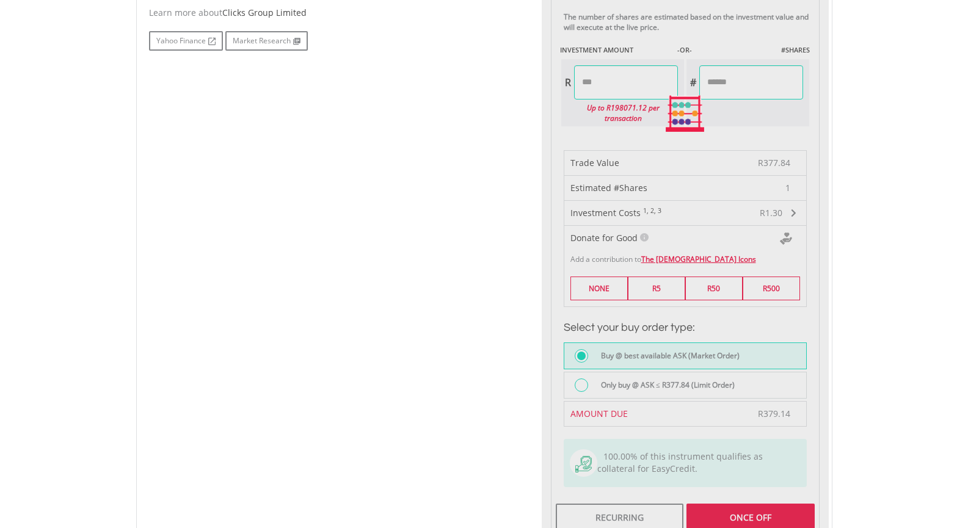
type input "******"
drag, startPoint x: 645, startPoint y: 84, endPoint x: 555, endPoint y: 85, distance: 89.8
click at [555, 85] on div "Last Updated Price: 15-min. Delay* Price Update Cost: 2 Credits Request A Price…" at bounding box center [685, 114] width 287 height 846
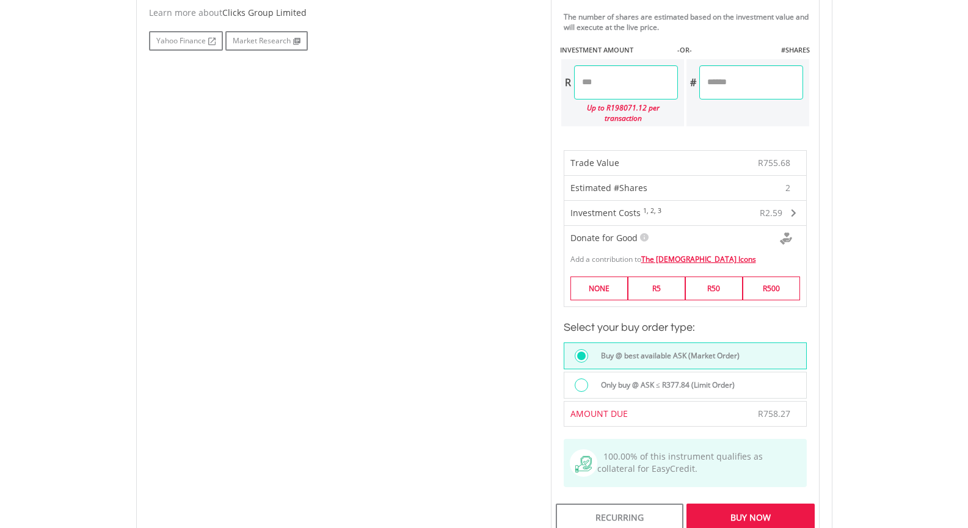
drag, startPoint x: 719, startPoint y: 86, endPoint x: 700, endPoint y: 88, distance: 19.6
click at [700, 88] on input "*" at bounding box center [752, 82] width 104 height 34
type input "*"
type input "******"
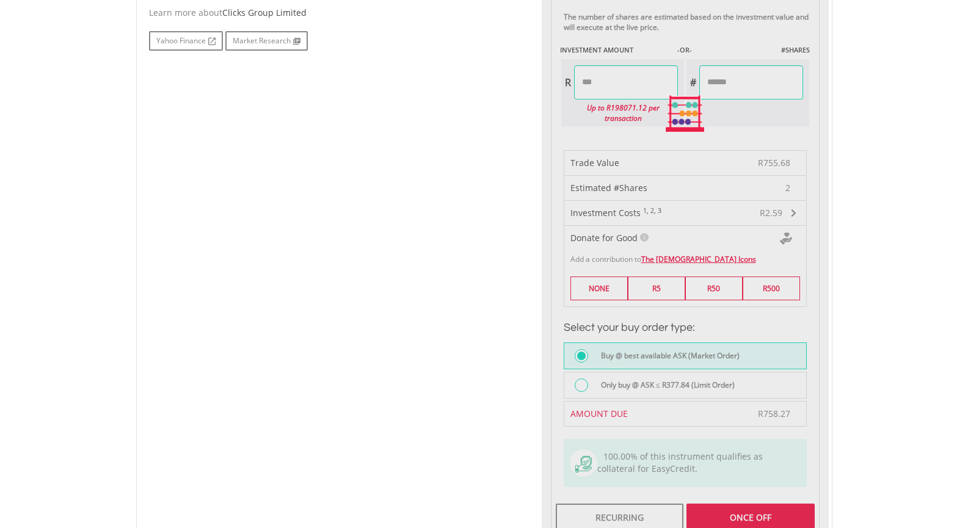
click at [638, 87] on div "Last Updated Price: 15-min. Delay* Price Update Cost: 2 Credits Request A Price…" at bounding box center [685, 114] width 287 height 846
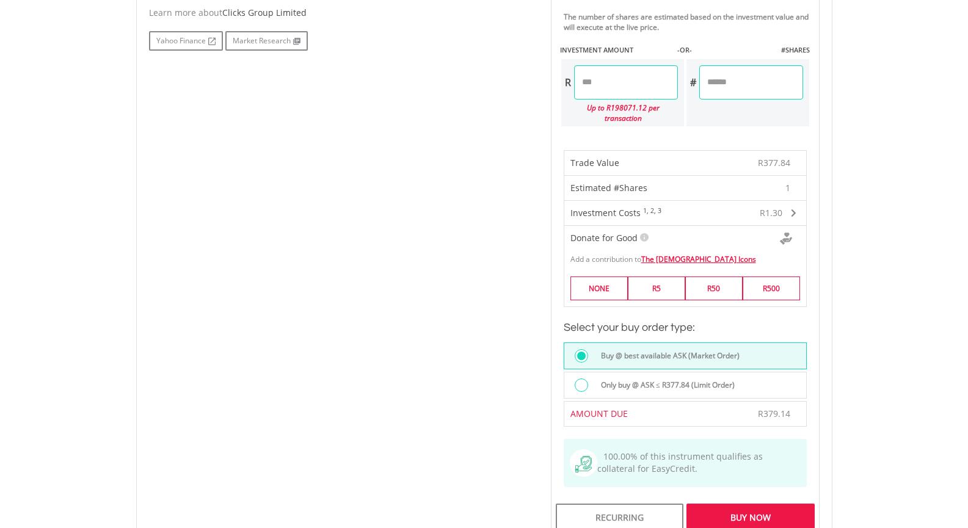
click at [767, 509] on div "Buy Now" at bounding box center [751, 518] width 128 height 28
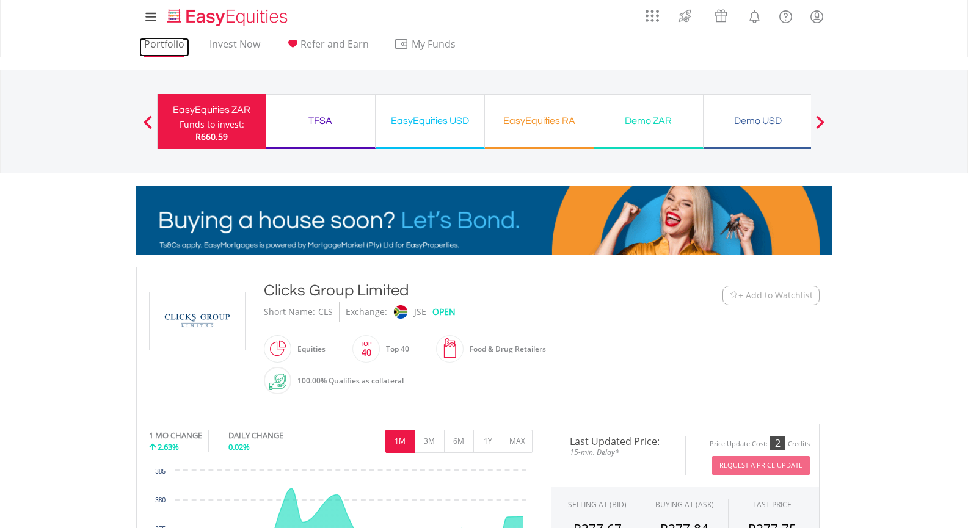
click at [163, 46] on link "Portfolio" at bounding box center [164, 47] width 50 height 19
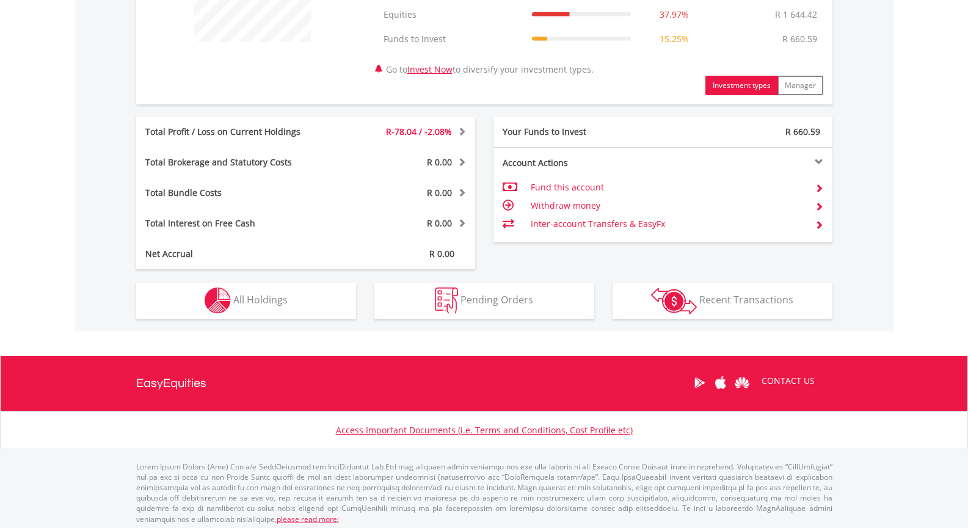
scroll to position [428, 0]
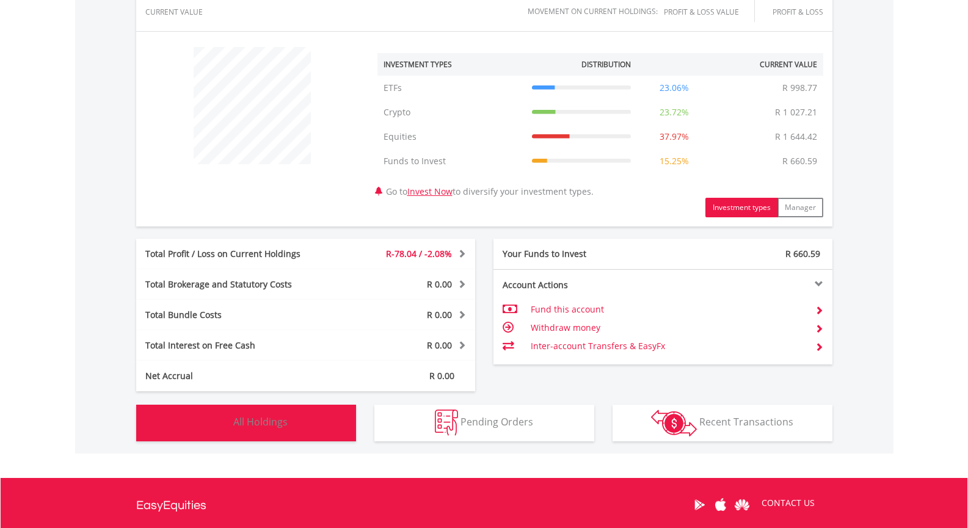
click at [290, 422] on button "Holdings All Holdings" at bounding box center [246, 423] width 220 height 37
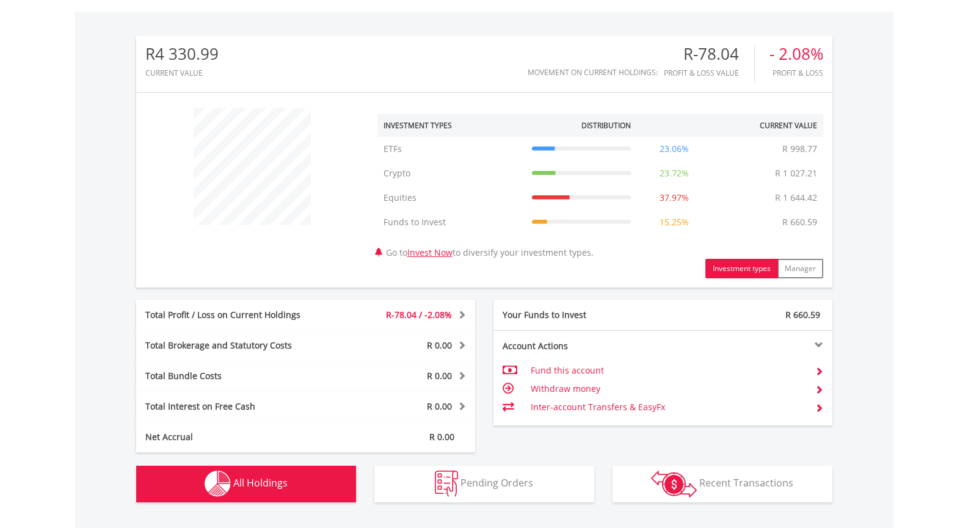
scroll to position [126, 0]
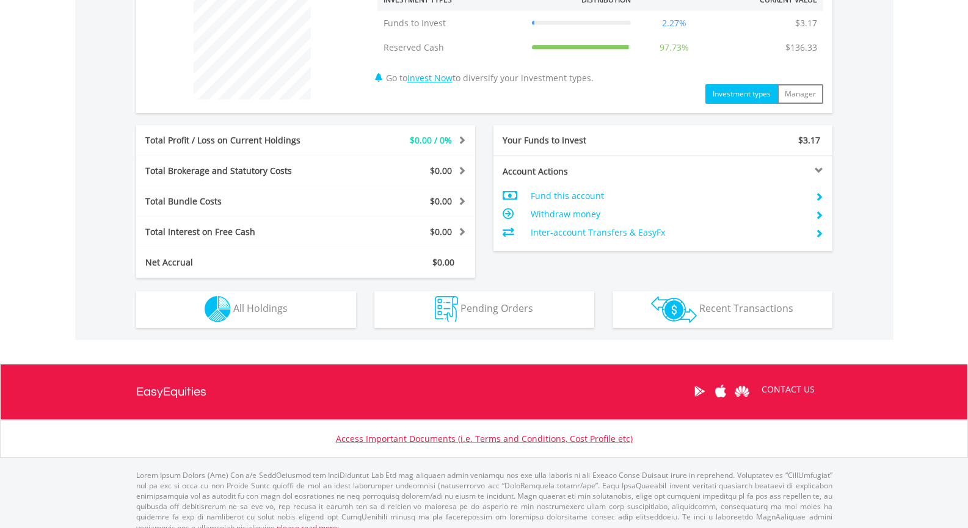
scroll to position [505, 0]
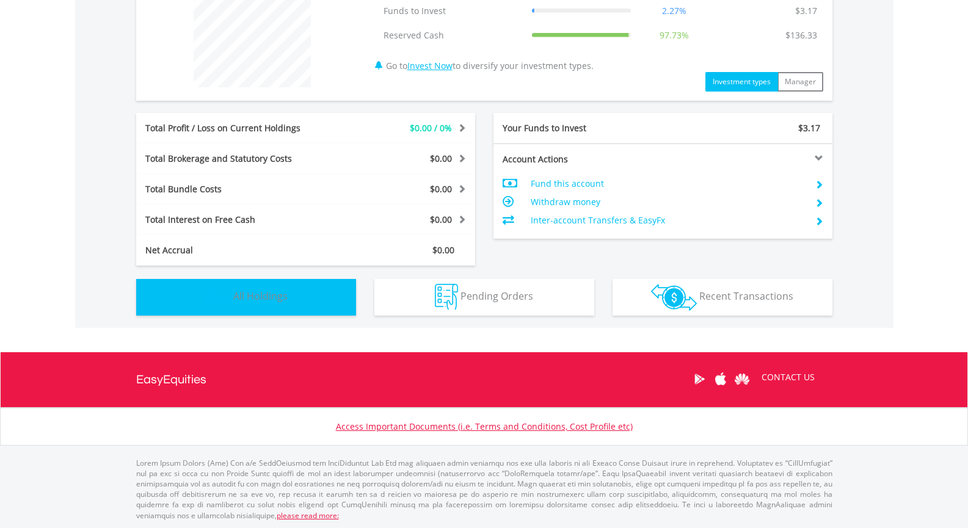
click at [288, 296] on button "Holdings All Holdings" at bounding box center [246, 297] width 220 height 37
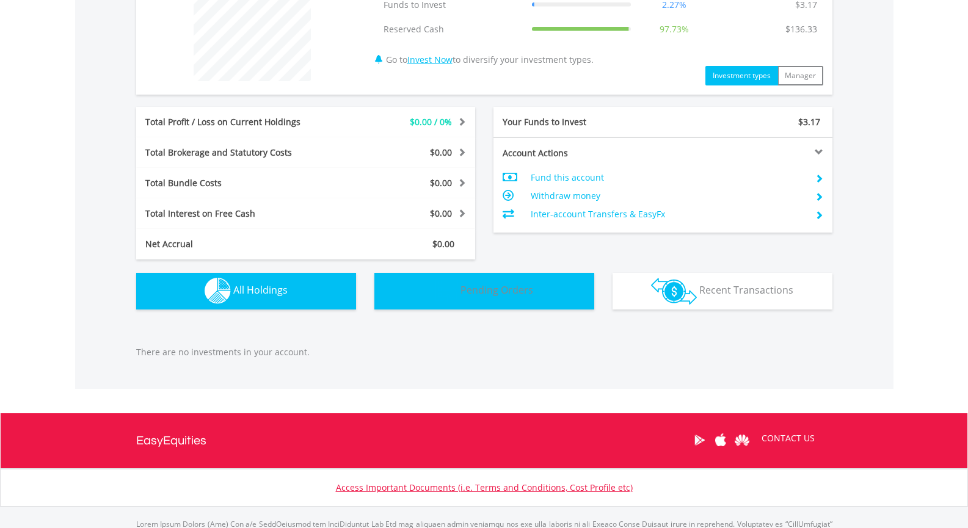
click at [495, 290] on span "Pending Orders" at bounding box center [497, 289] width 73 height 13
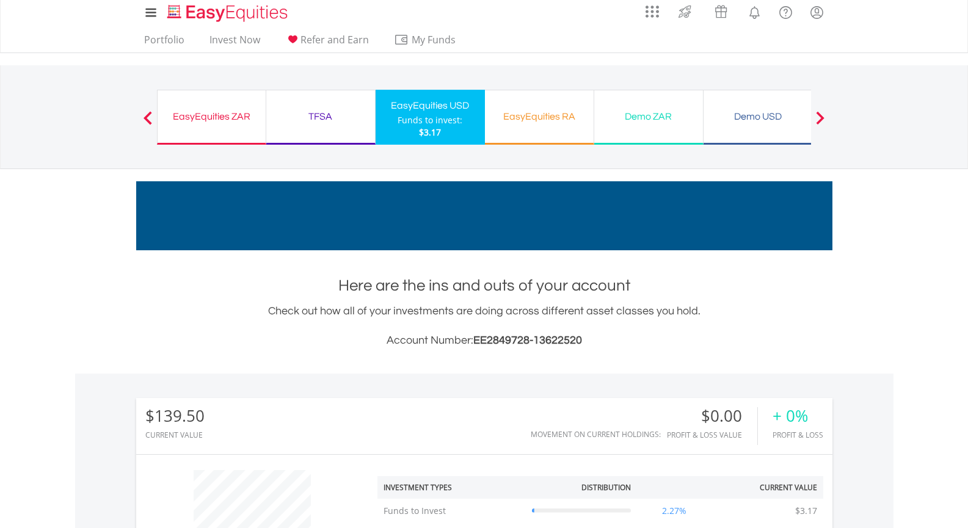
scroll to position [0, 0]
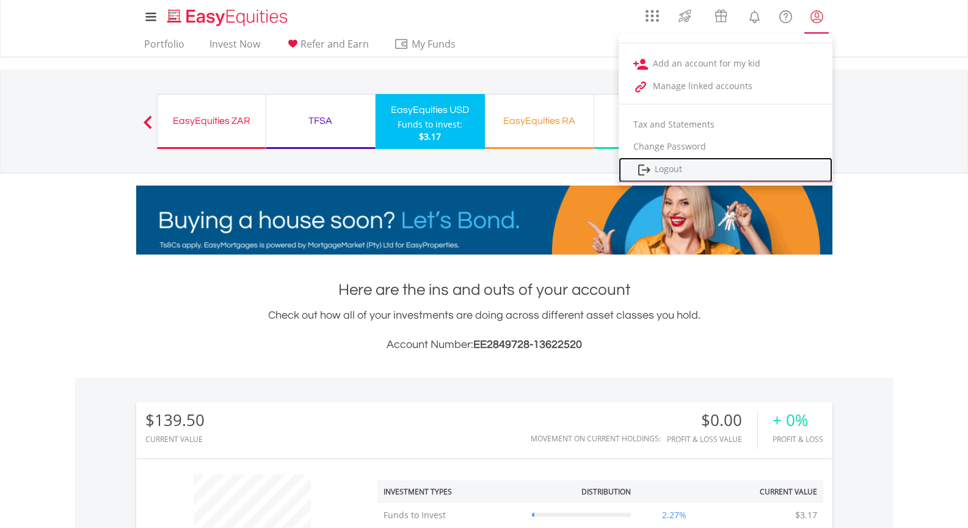
click at [667, 167] on link "Logout" at bounding box center [726, 170] width 214 height 25
